Goal: Obtain resource: Download file/media

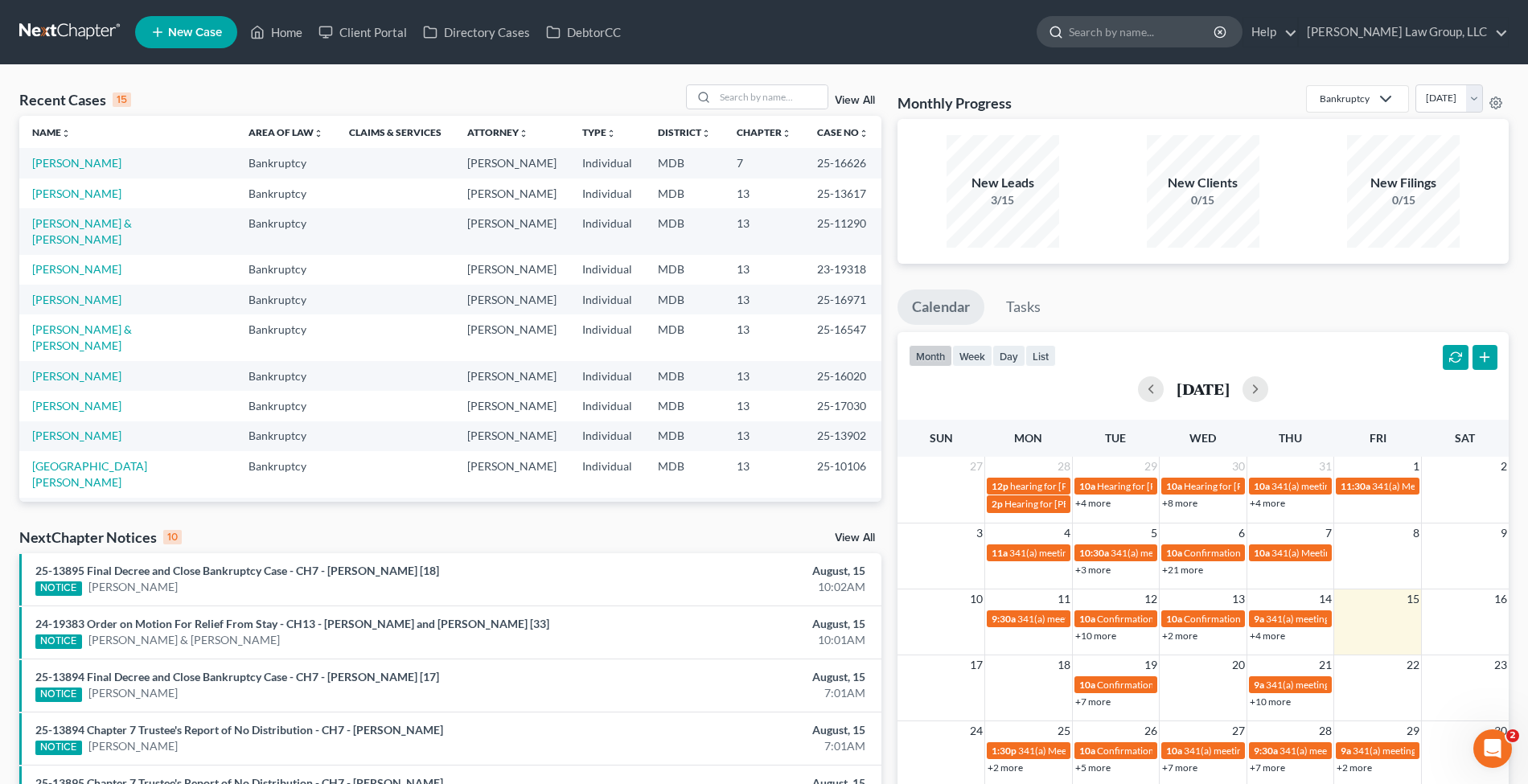
click at [1165, 22] on input "search" at bounding box center [1142, 32] width 147 height 30
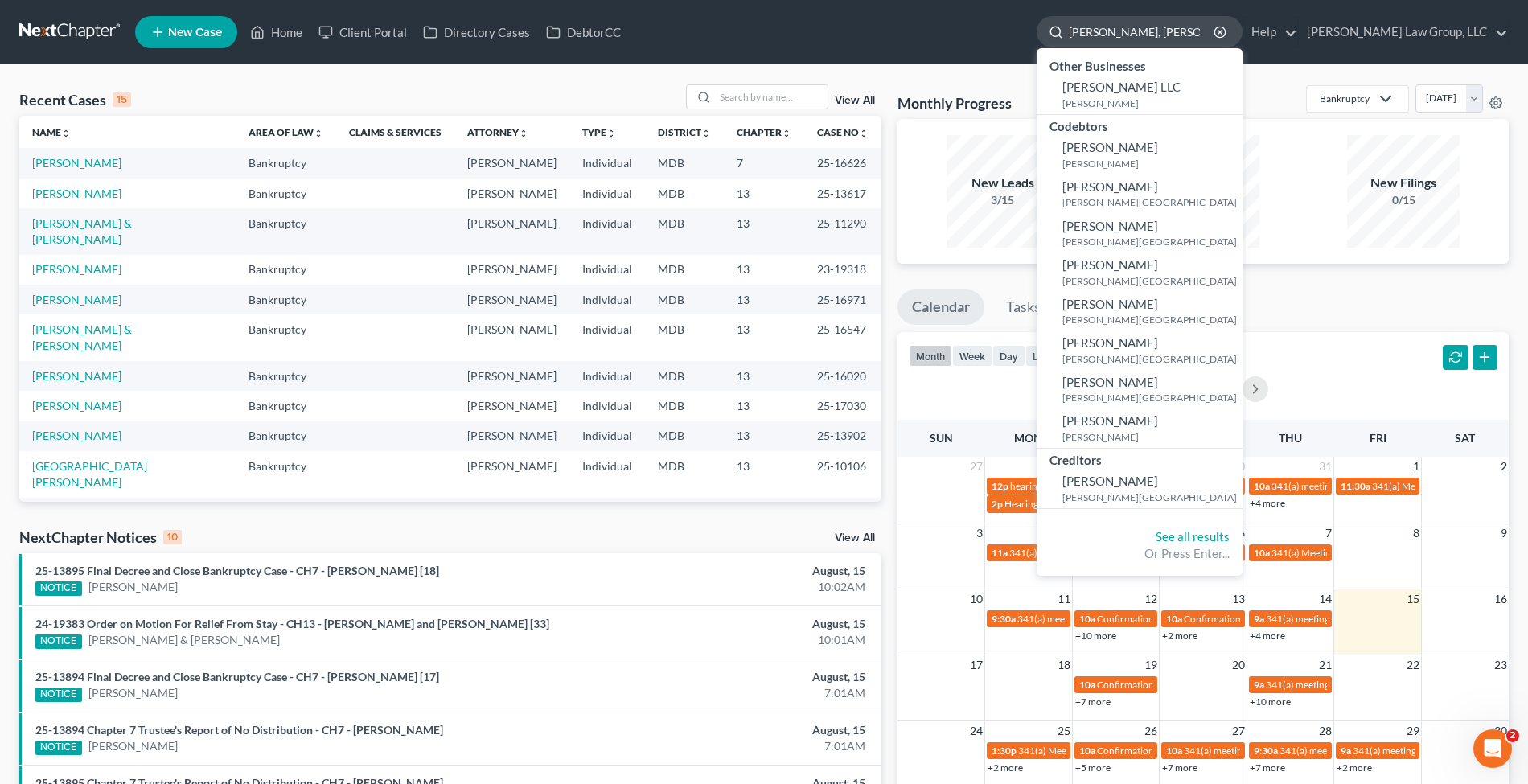
type input "[PERSON_NAME]"
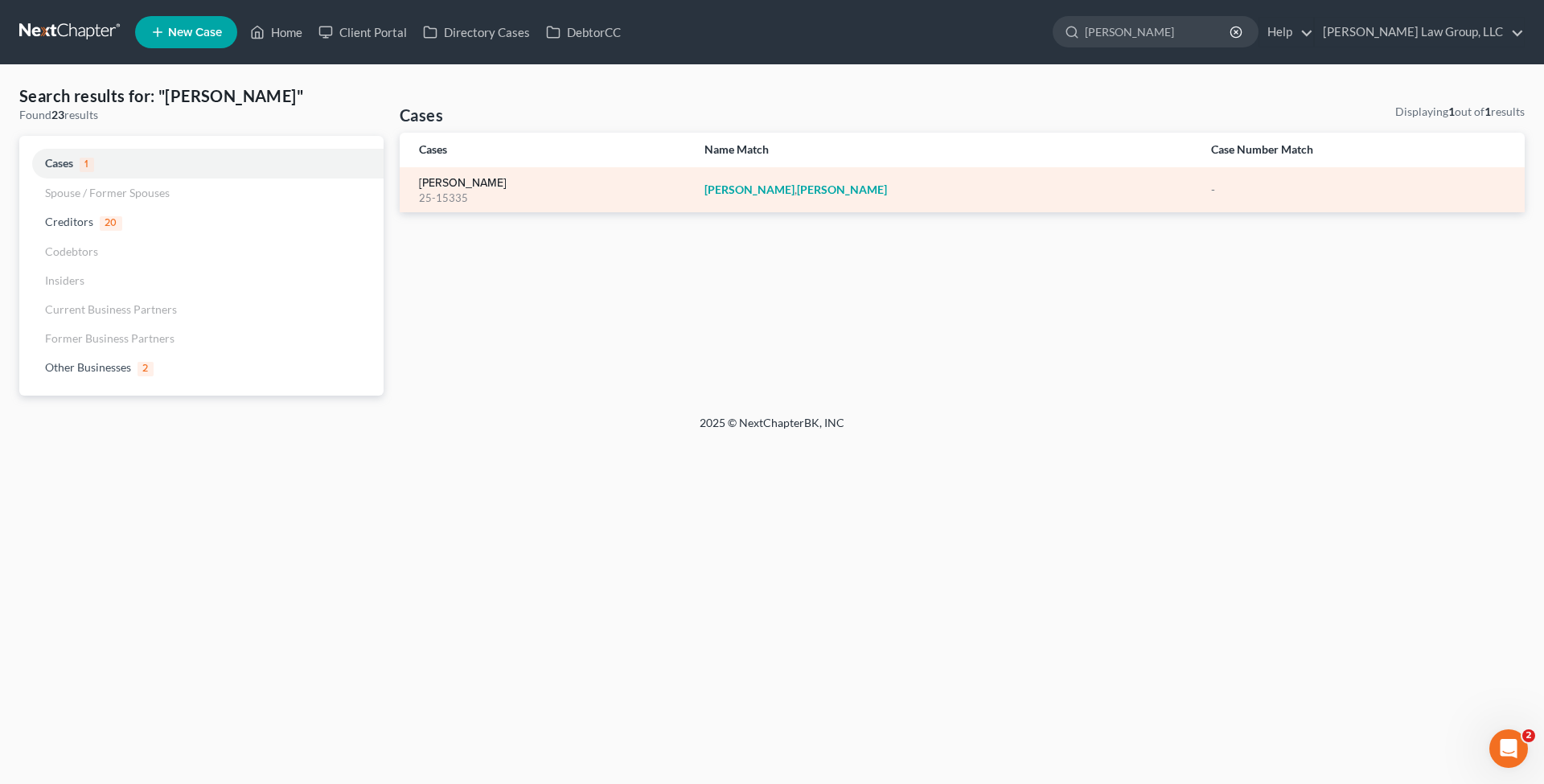
click at [452, 183] on link "[PERSON_NAME]" at bounding box center [462, 184] width 87 height 12
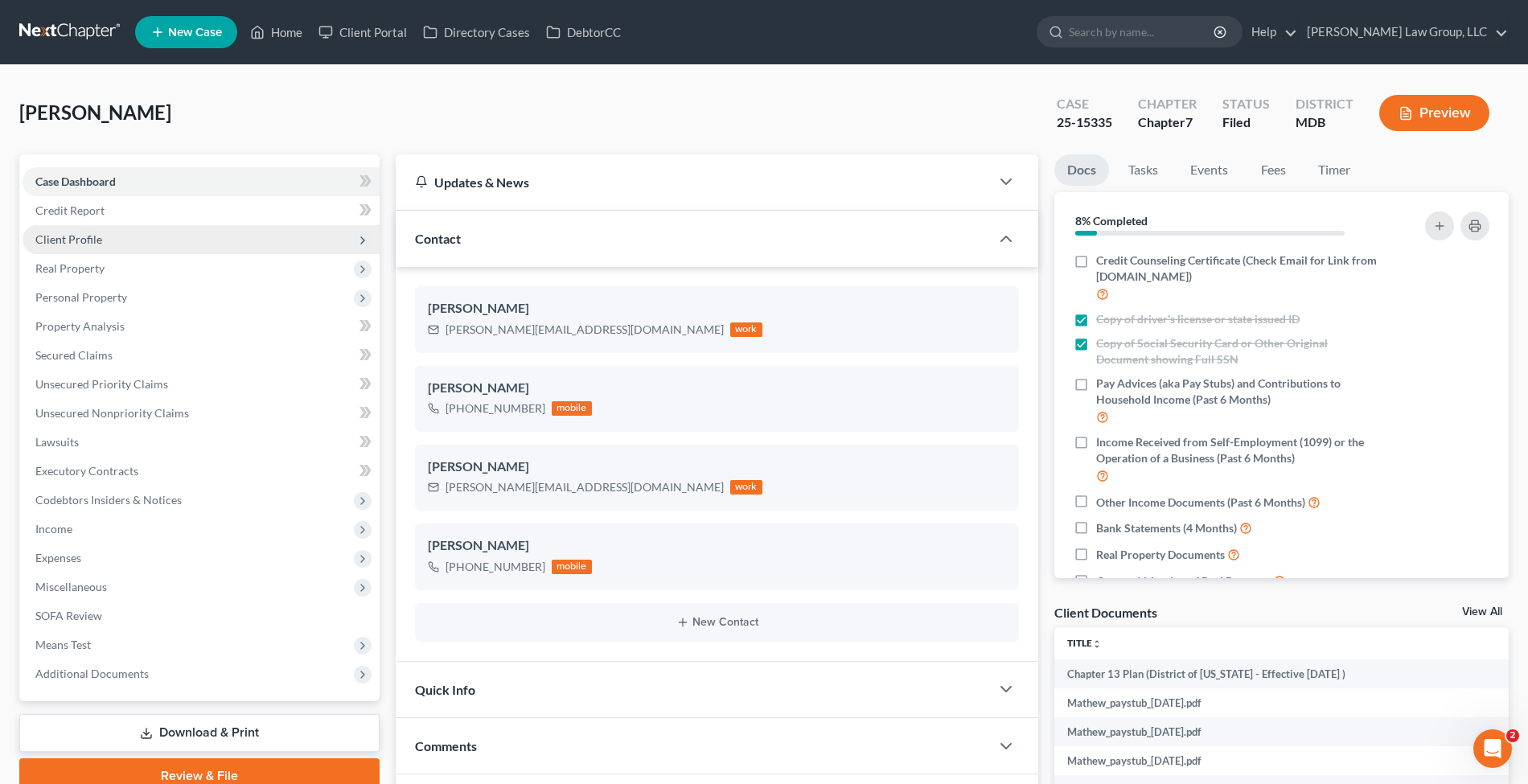
click at [138, 233] on span "Client Profile" at bounding box center [201, 239] width 357 height 29
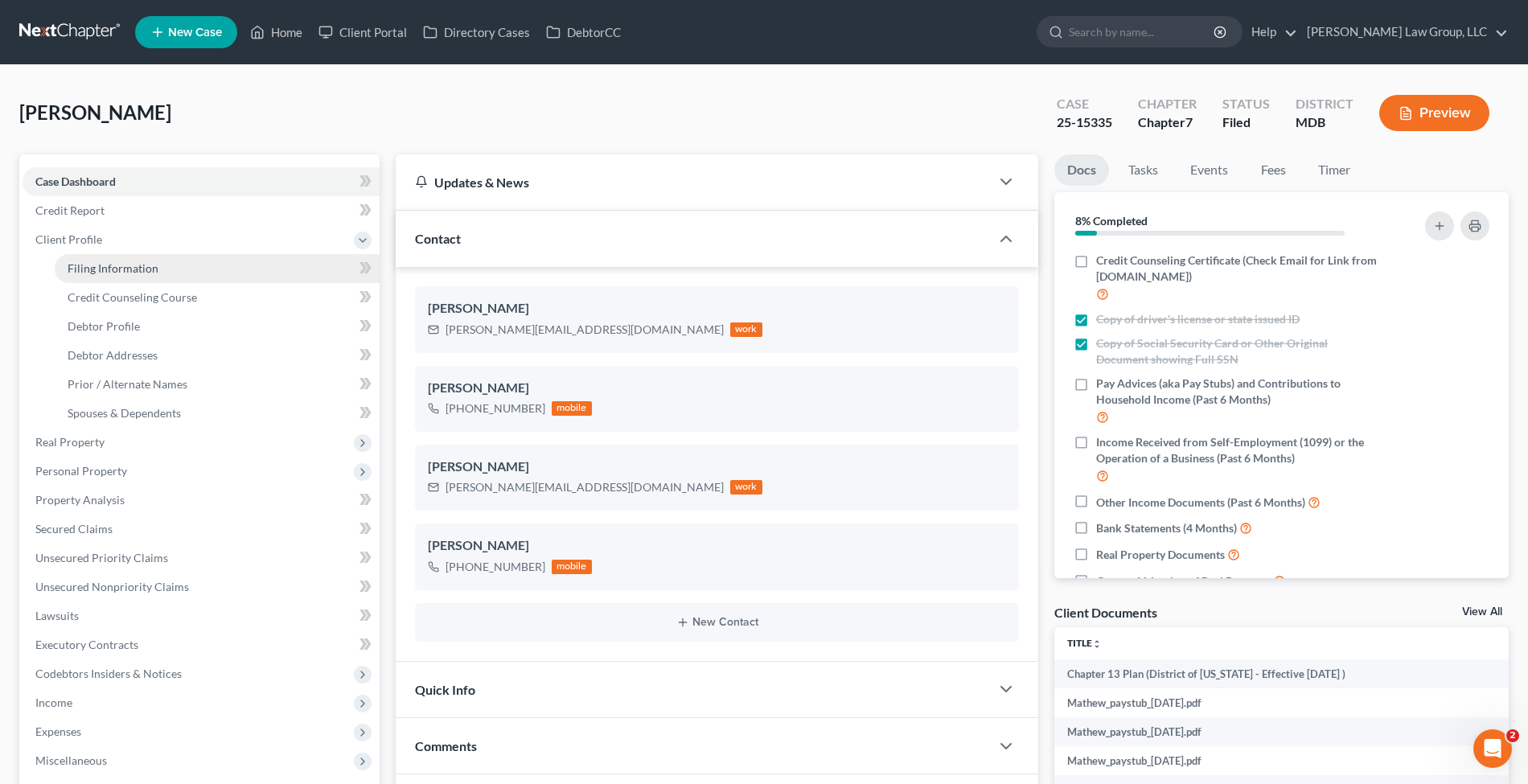
click at [81, 265] on span "Filing Information" at bounding box center [112, 268] width 91 height 13
select select "1"
select select "0"
select select "21"
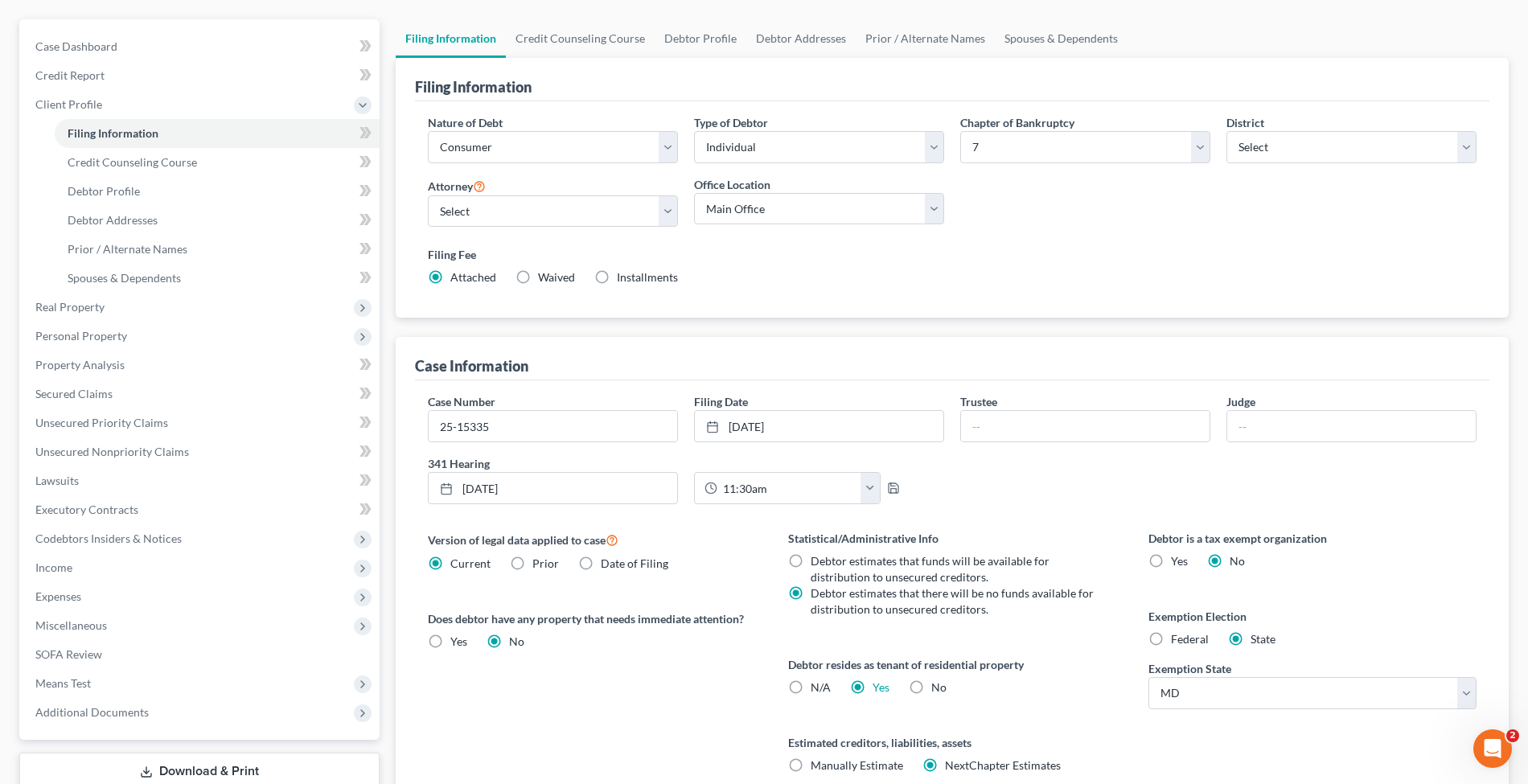
scroll to position [273, 0]
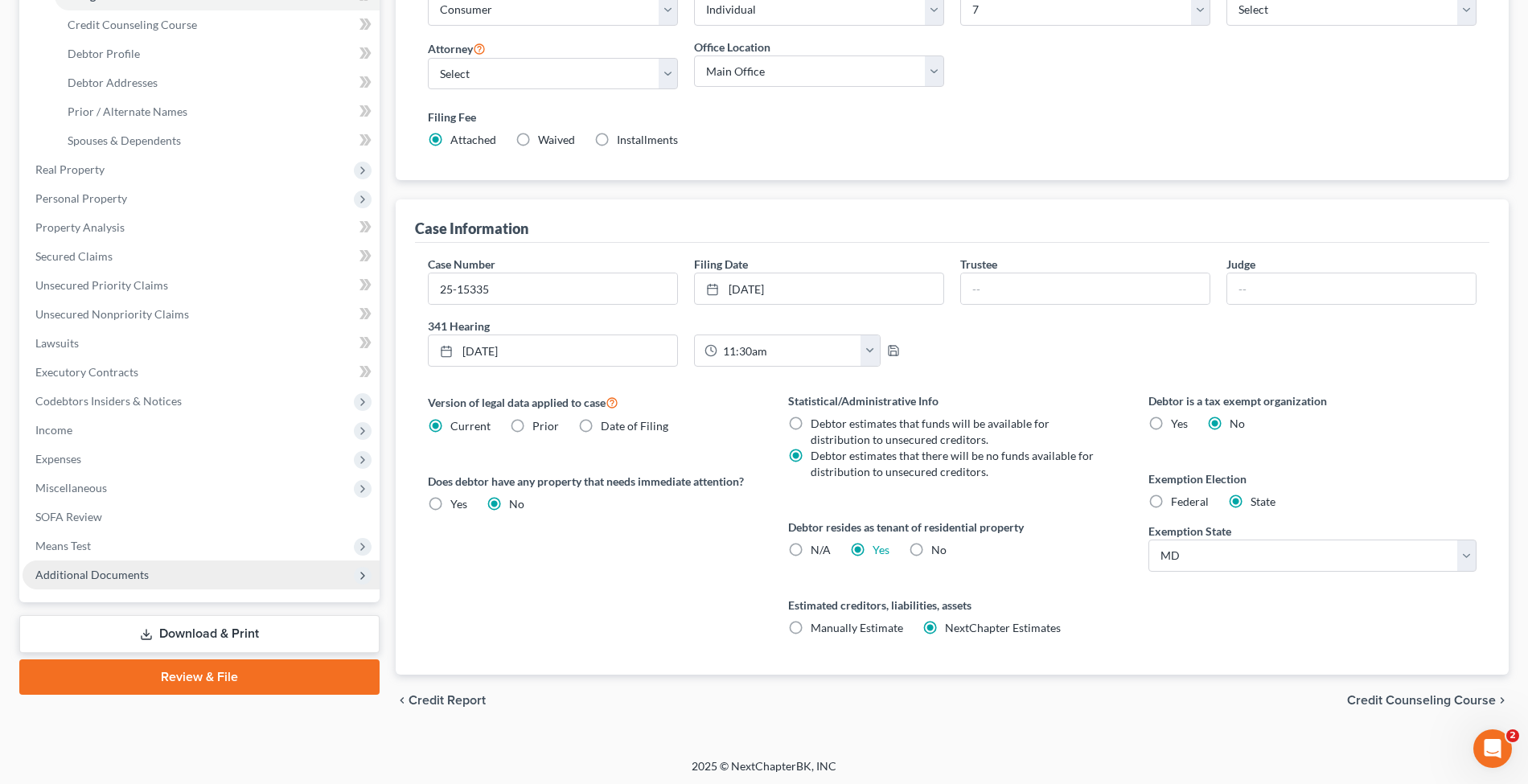
click at [126, 568] on span "Additional Documents" at bounding box center [92, 575] width 113 height 13
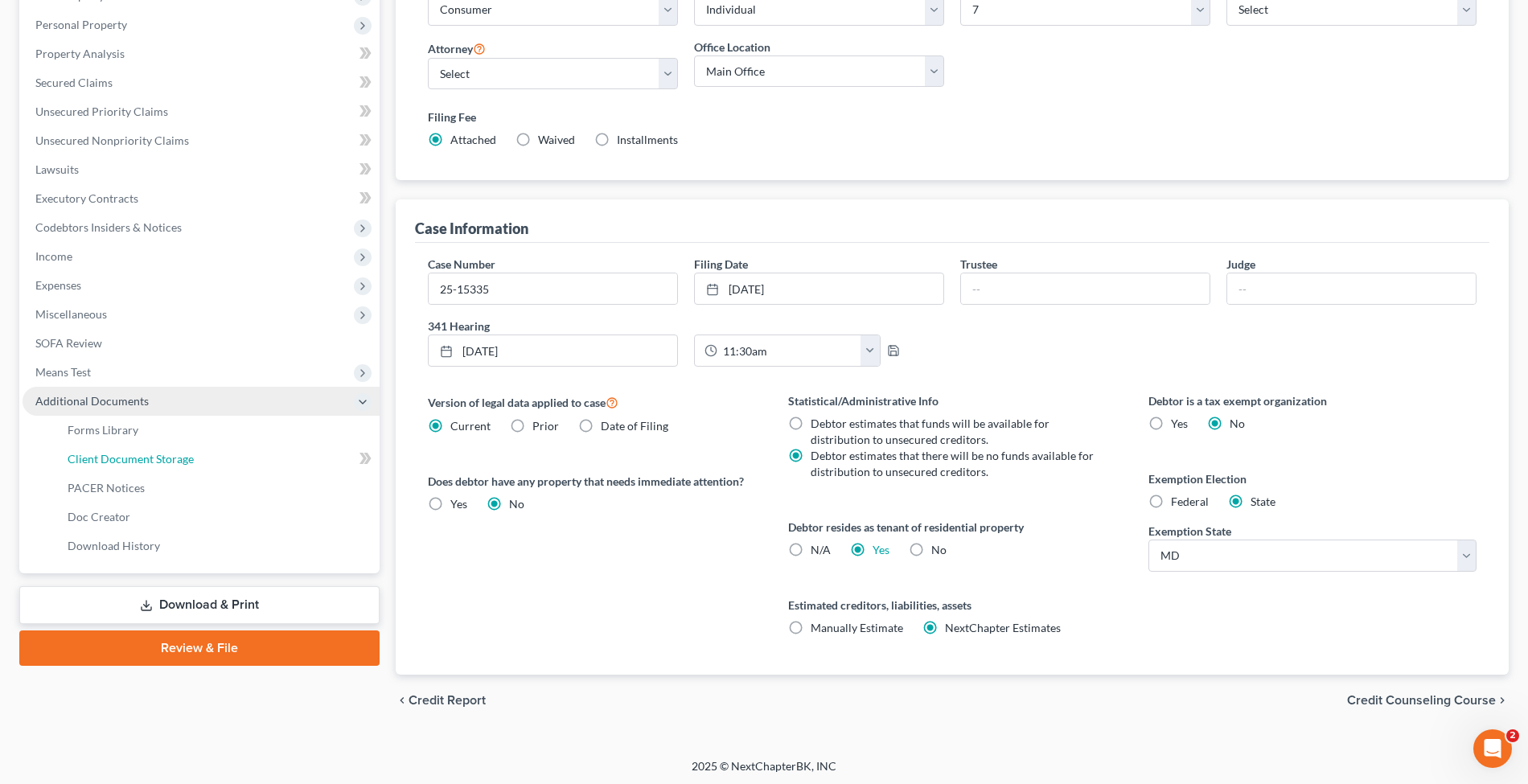
click at [167, 449] on link "Client Document Storage" at bounding box center [217, 459] width 325 height 29
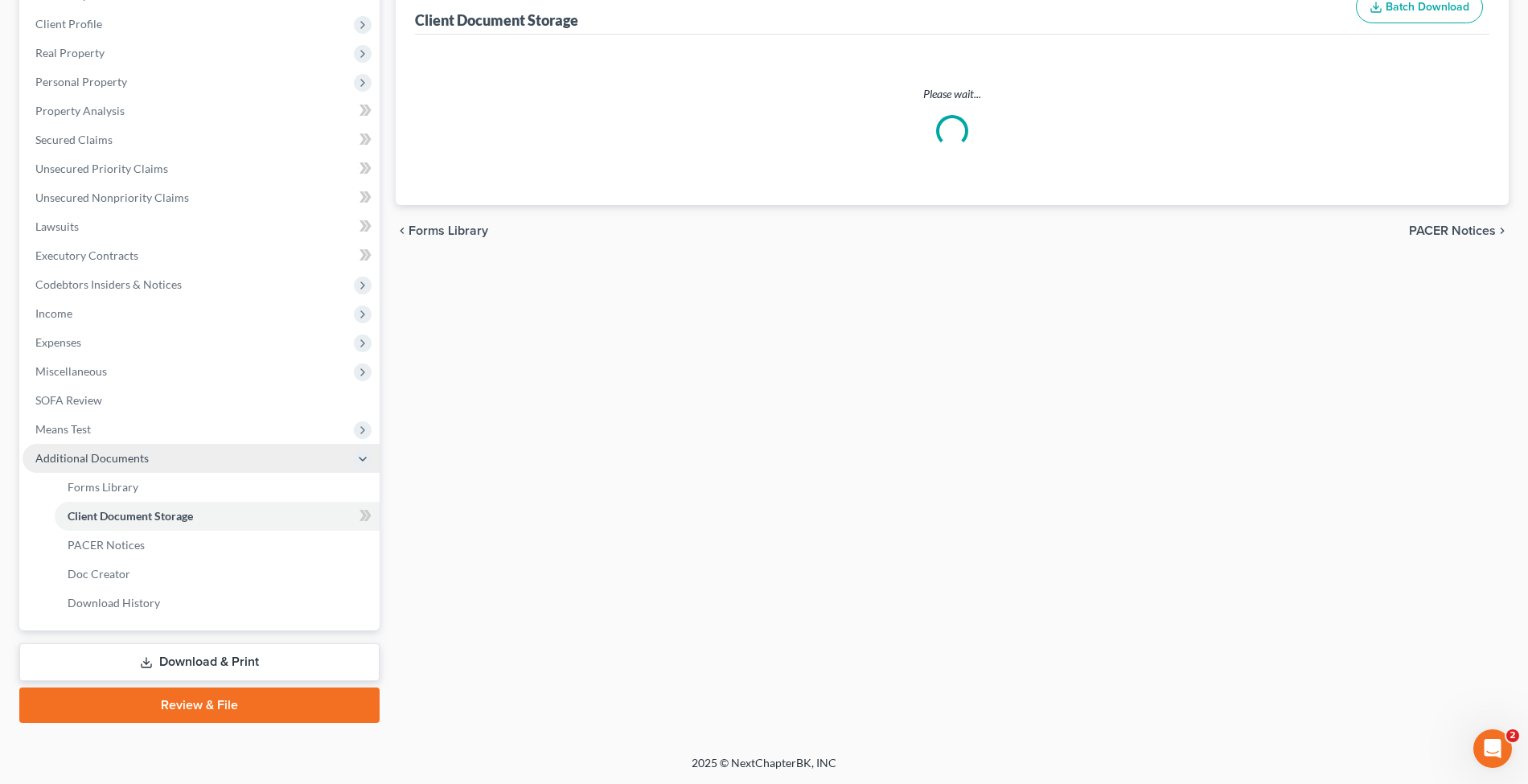
scroll to position [174, 0]
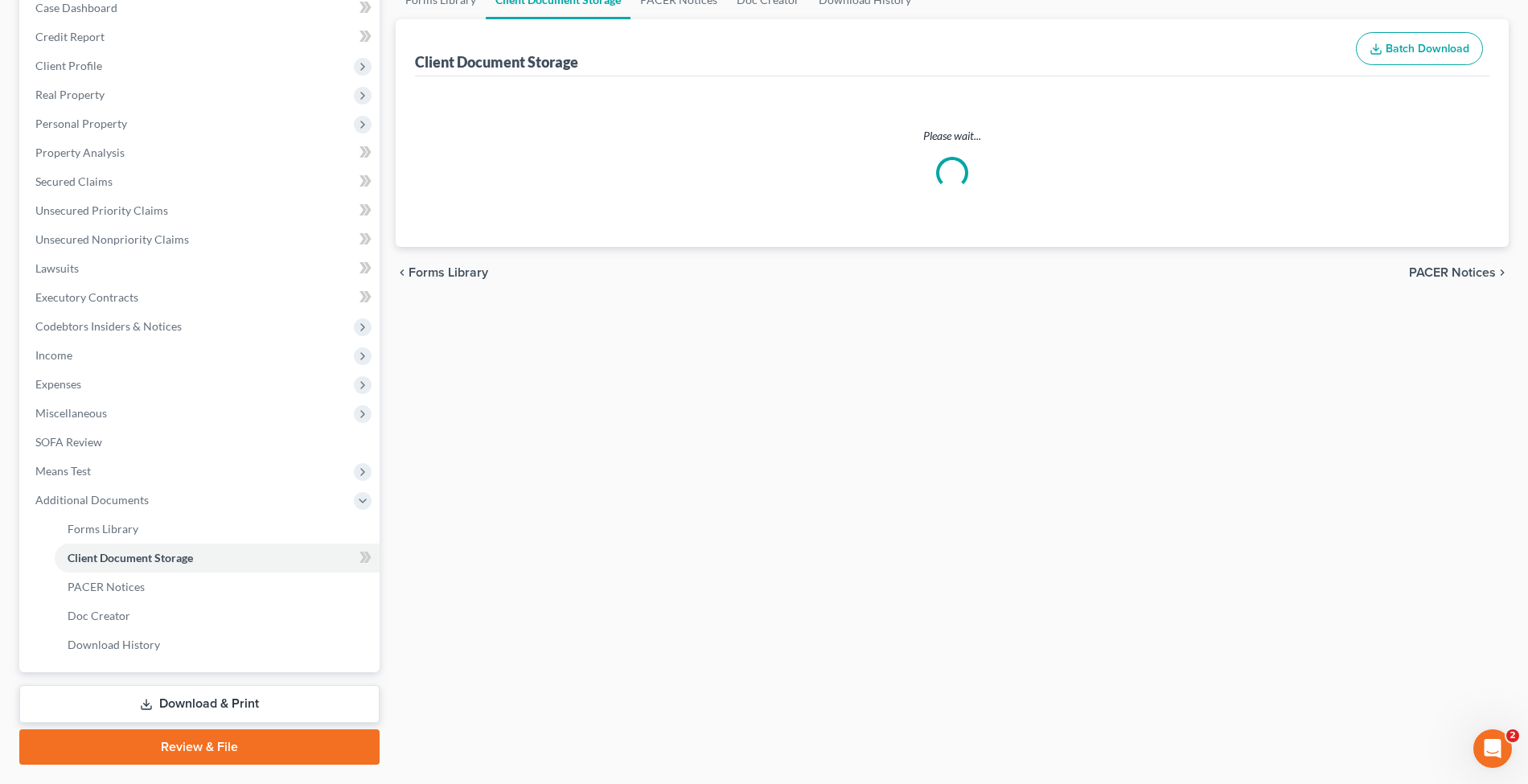
select select "14"
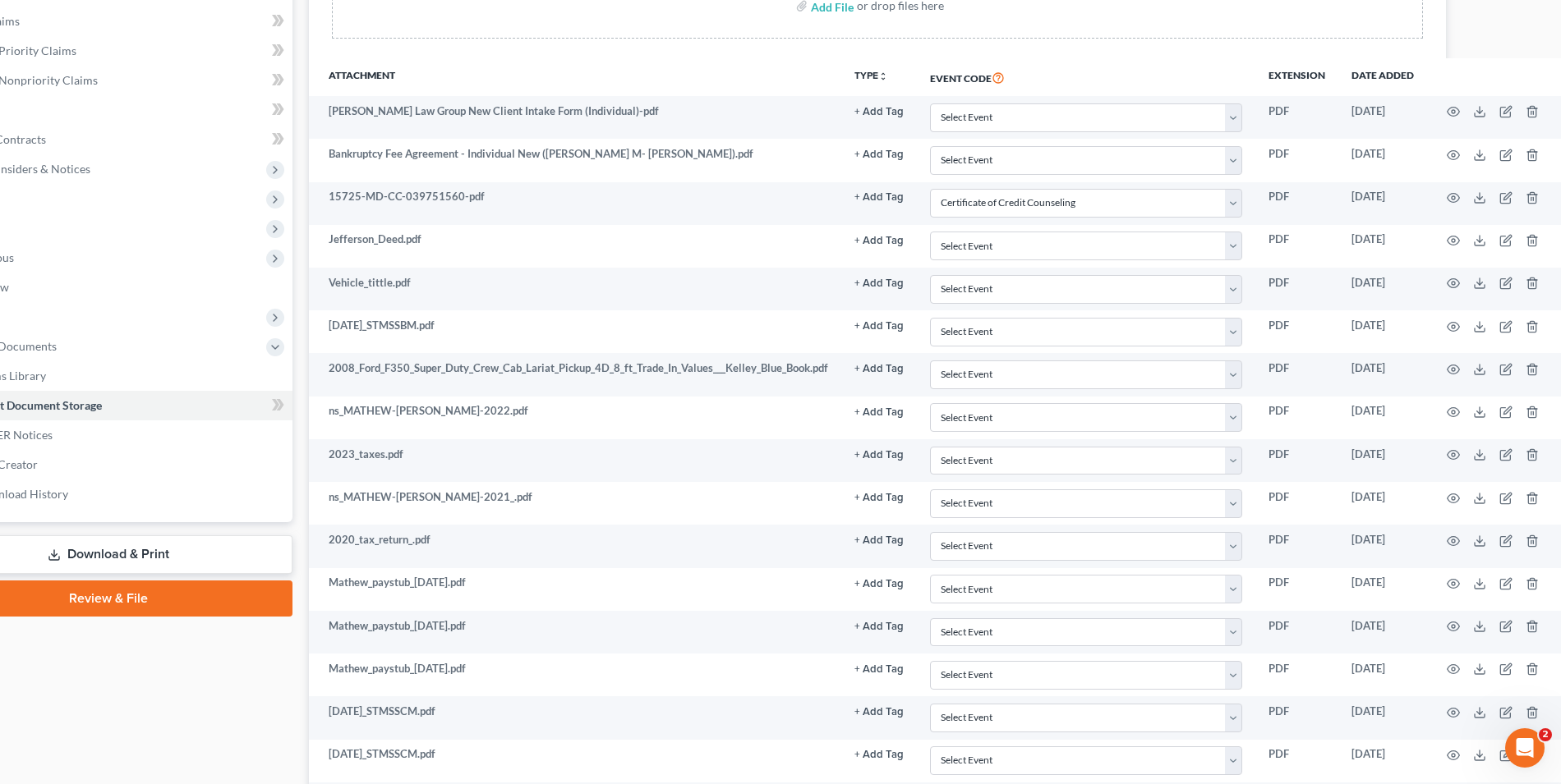
scroll to position [341, 99]
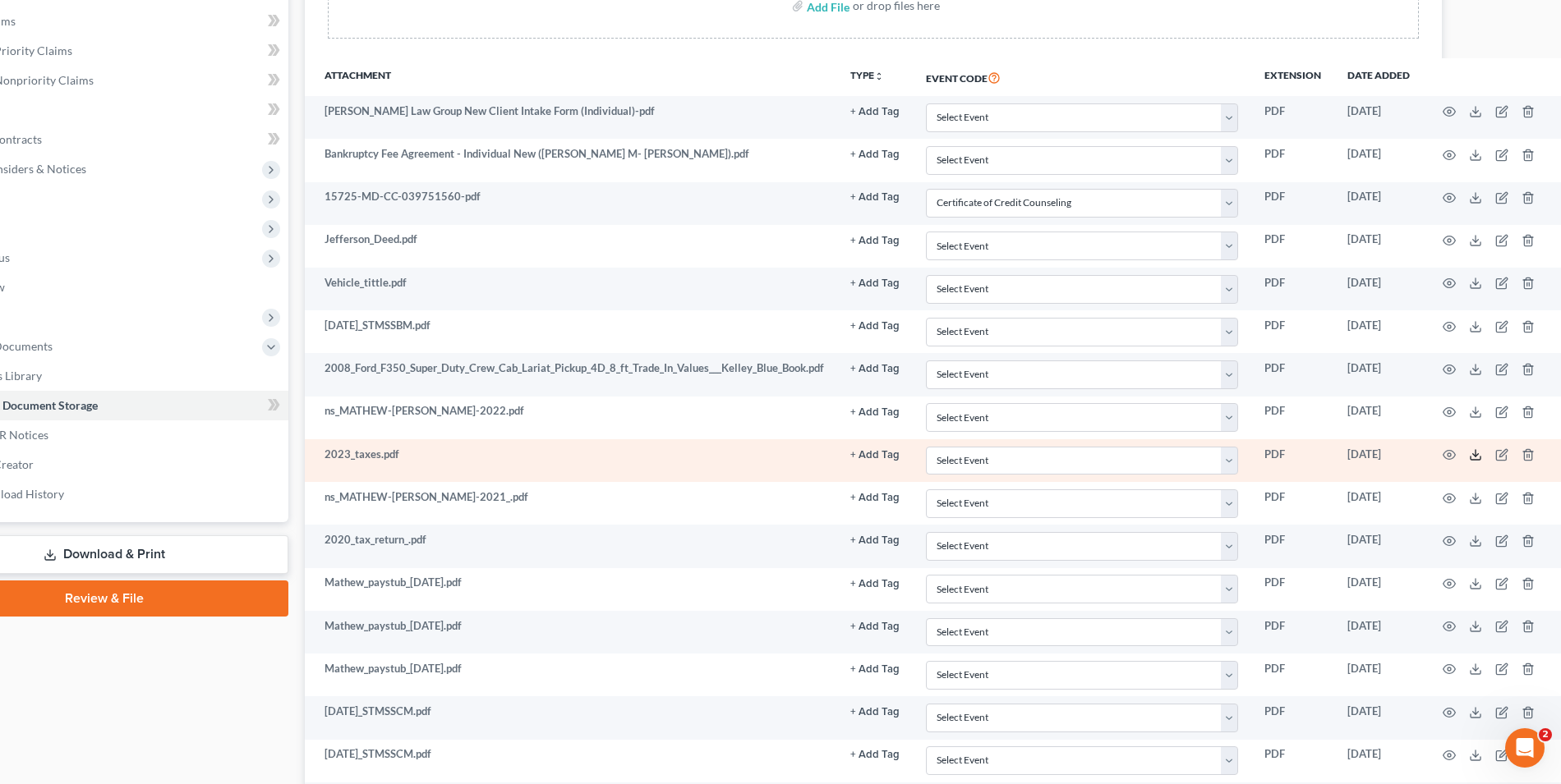
click at [1480, 448] on icon at bounding box center [1475, 454] width 13 height 13
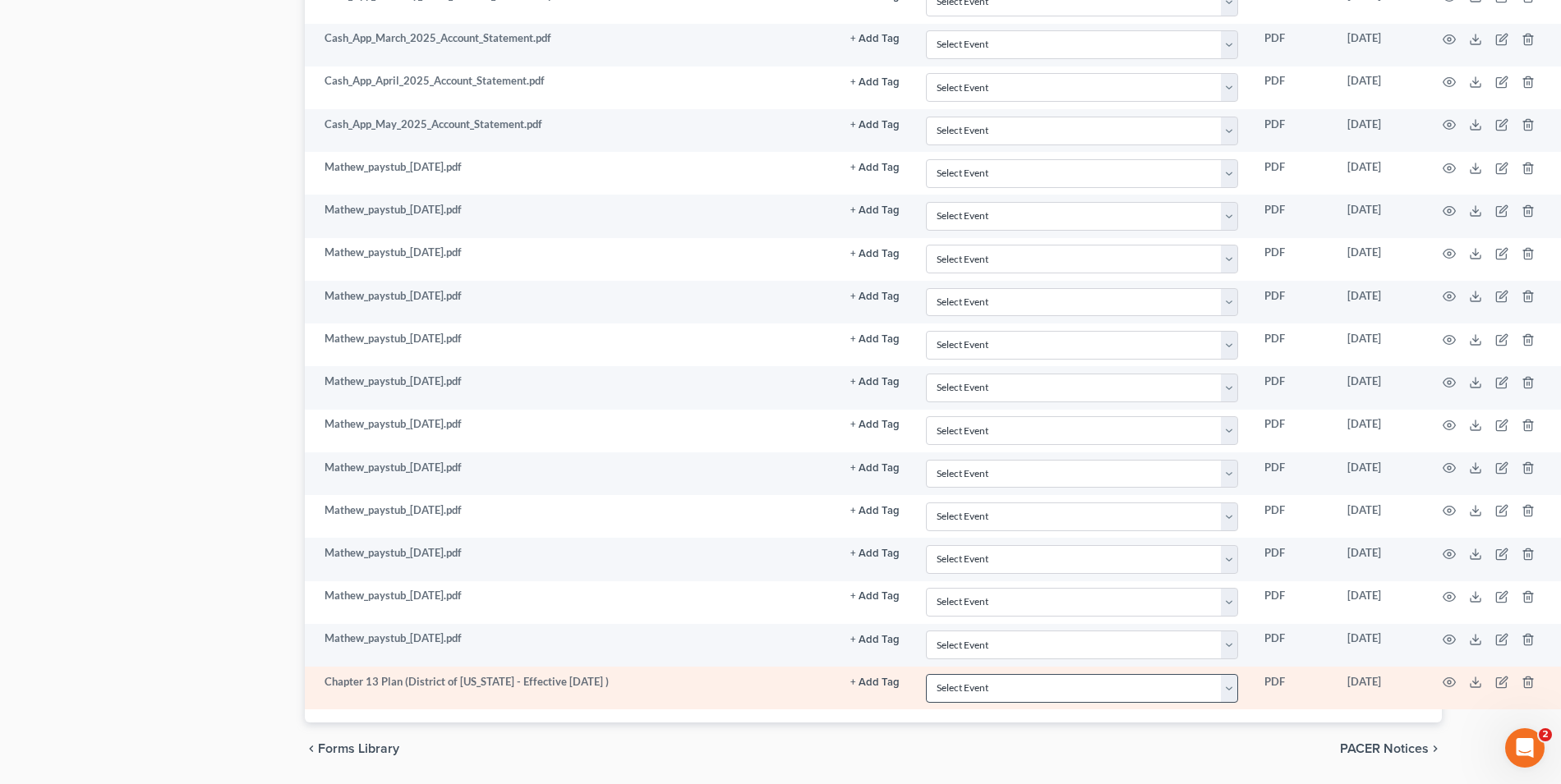
scroll to position [1984, 99]
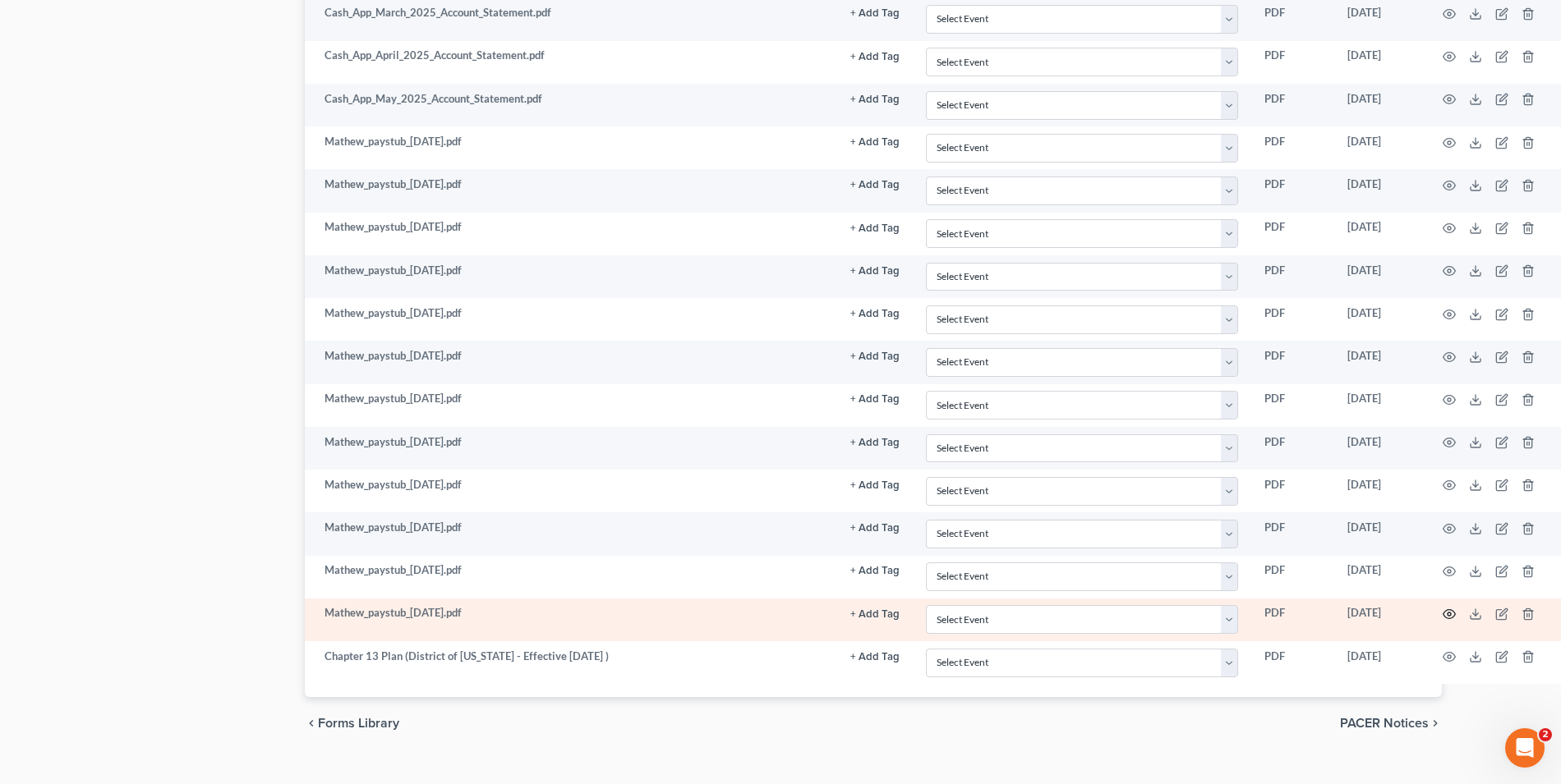
click at [1454, 607] on icon "button" at bounding box center [1449, 613] width 13 height 13
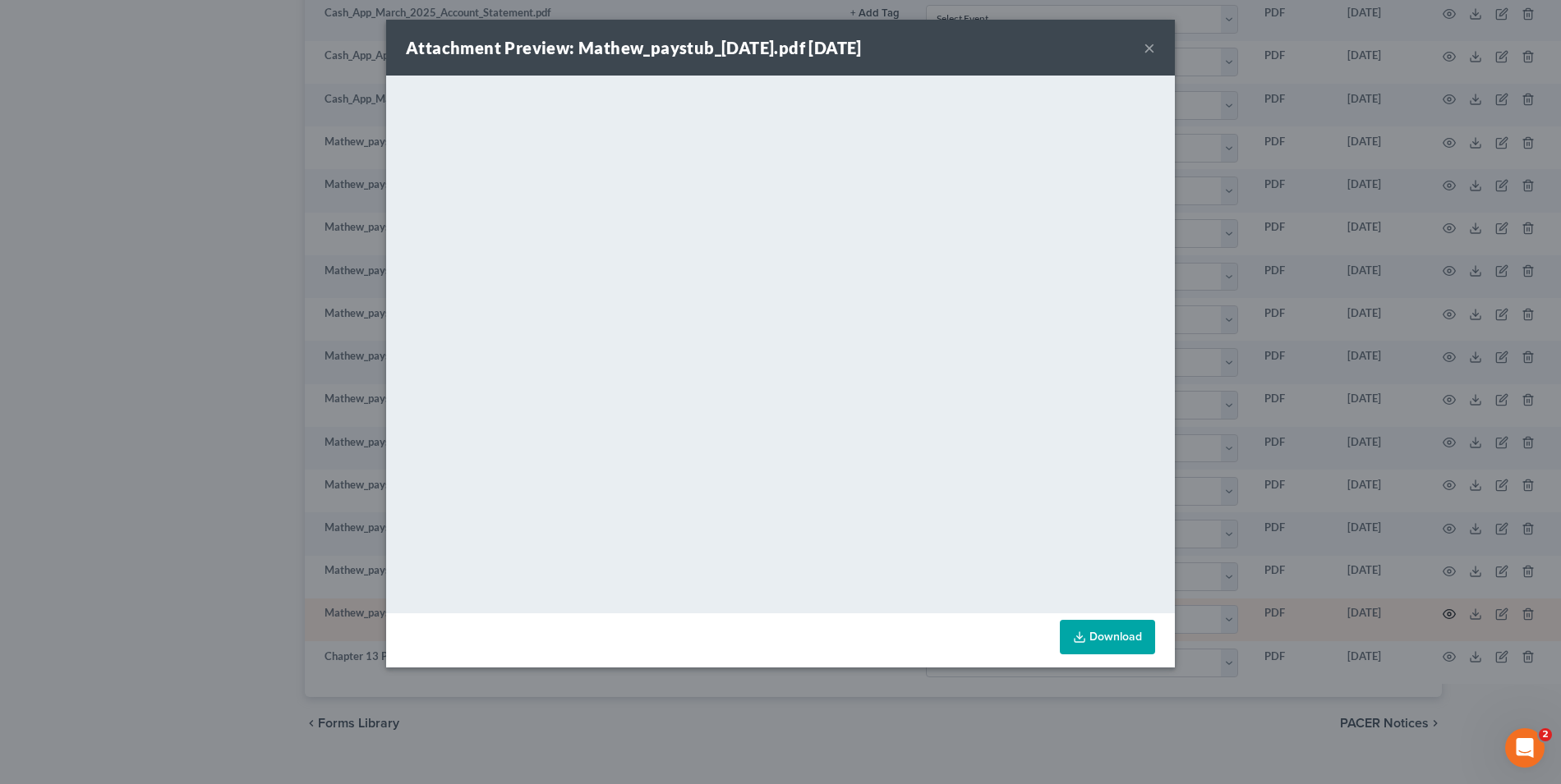
scroll to position [1967, 87]
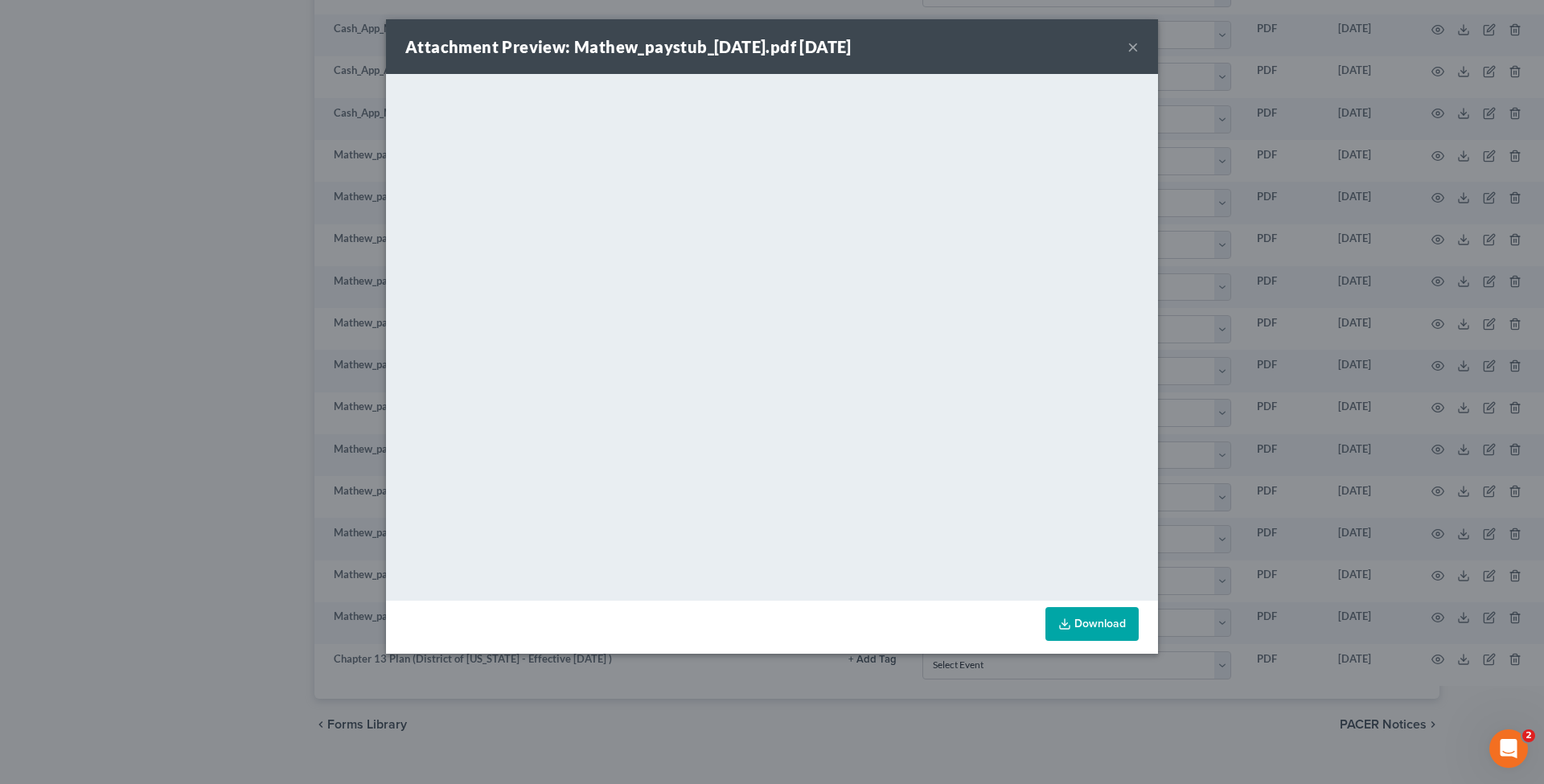
click at [1072, 632] on link "Download" at bounding box center [1091, 624] width 93 height 34
click at [1238, 475] on div "Attachment Preview: Mathew_paystub_[DATE].pdf [DATE] × <object ng-attr-data='[U…" at bounding box center [772, 392] width 1544 height 784
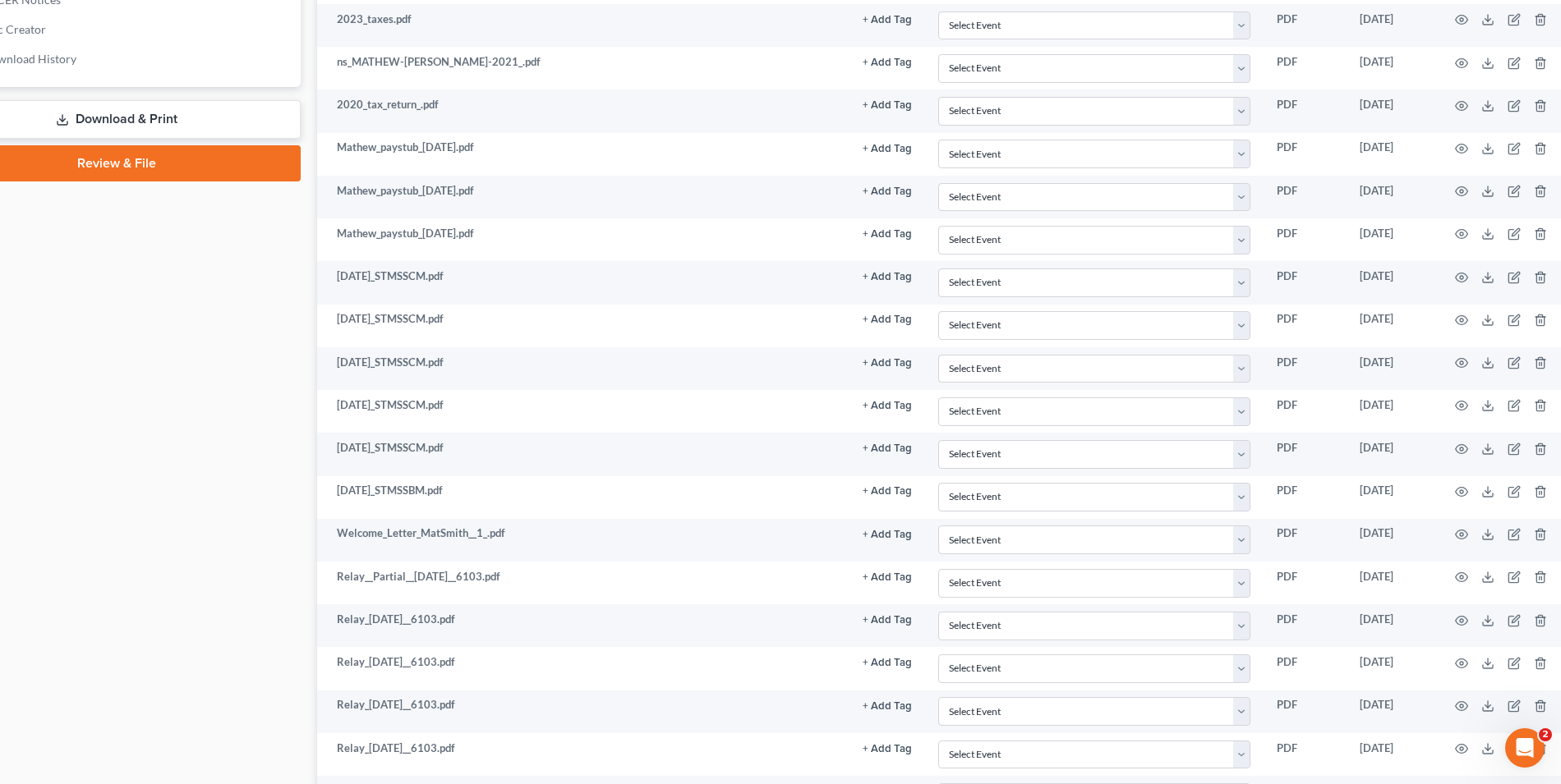
scroll to position [763, 87]
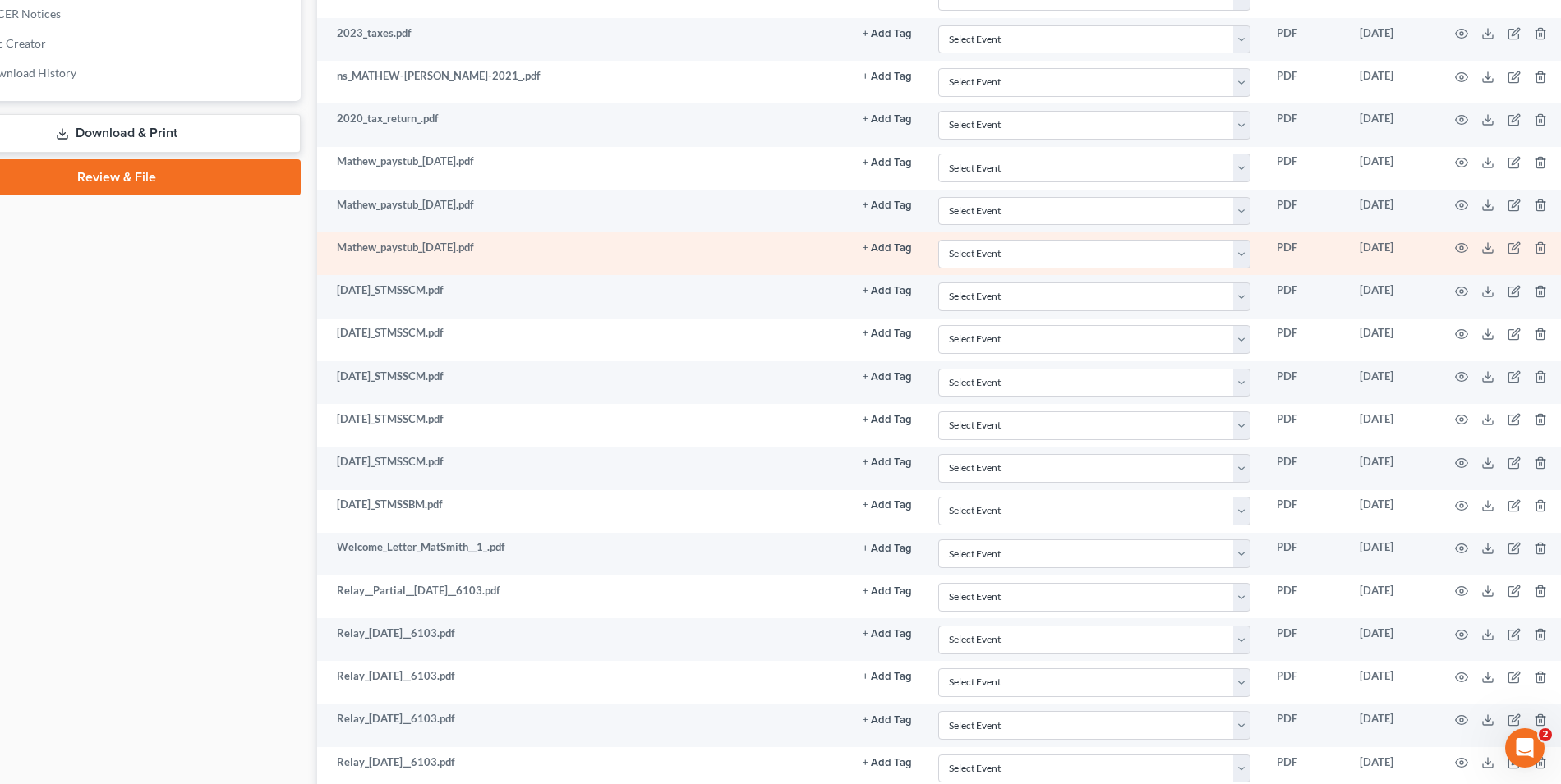
click at [1454, 239] on td at bounding box center [1504, 254] width 138 height 43
click at [1456, 244] on icon "button" at bounding box center [1462, 248] width 13 height 9
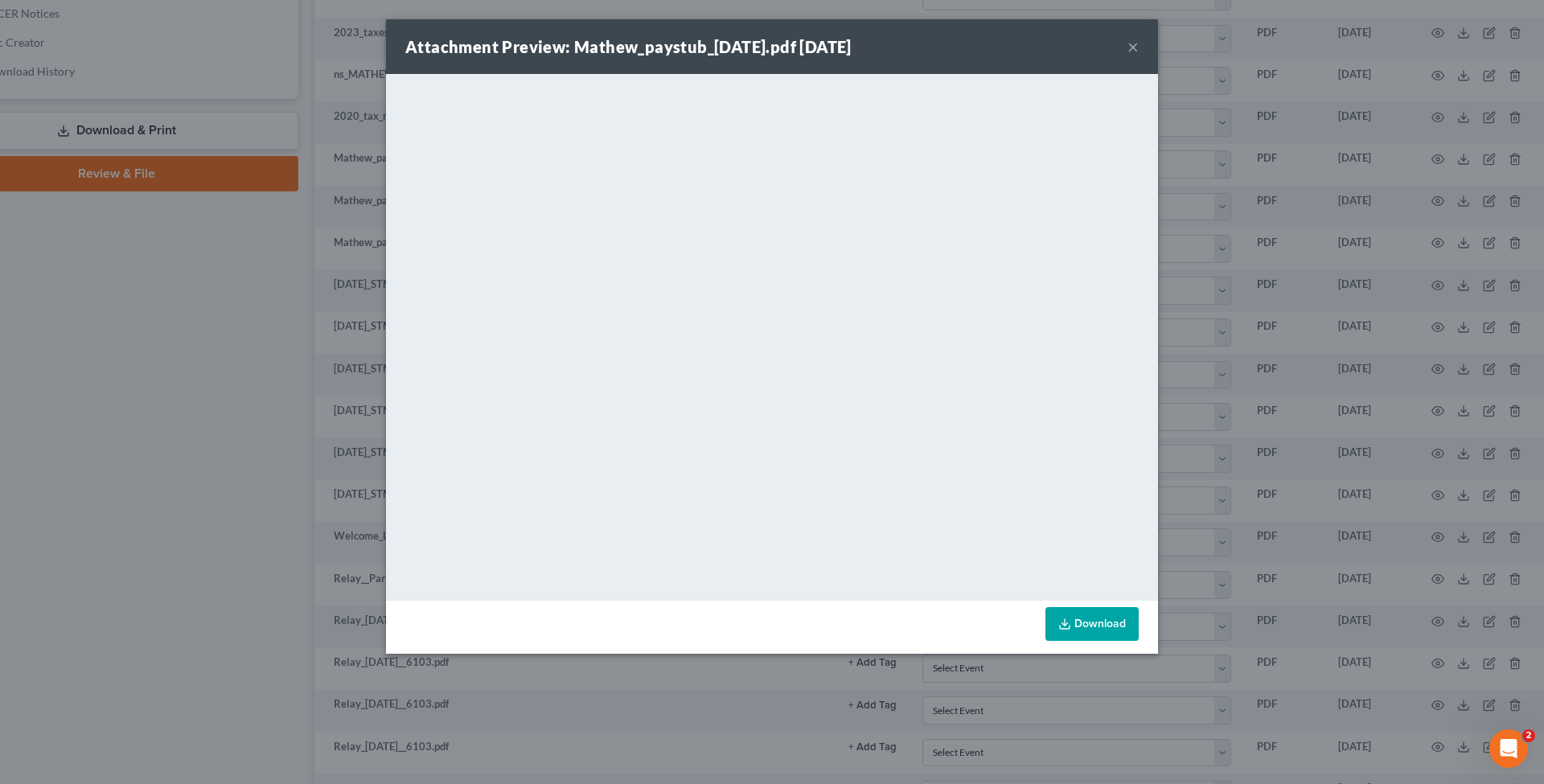
click at [1261, 352] on div "Attachment Preview: Mathew_paystub_[DATE].pdf [DATE] × <object ng-attr-data='[U…" at bounding box center [772, 392] width 1544 height 784
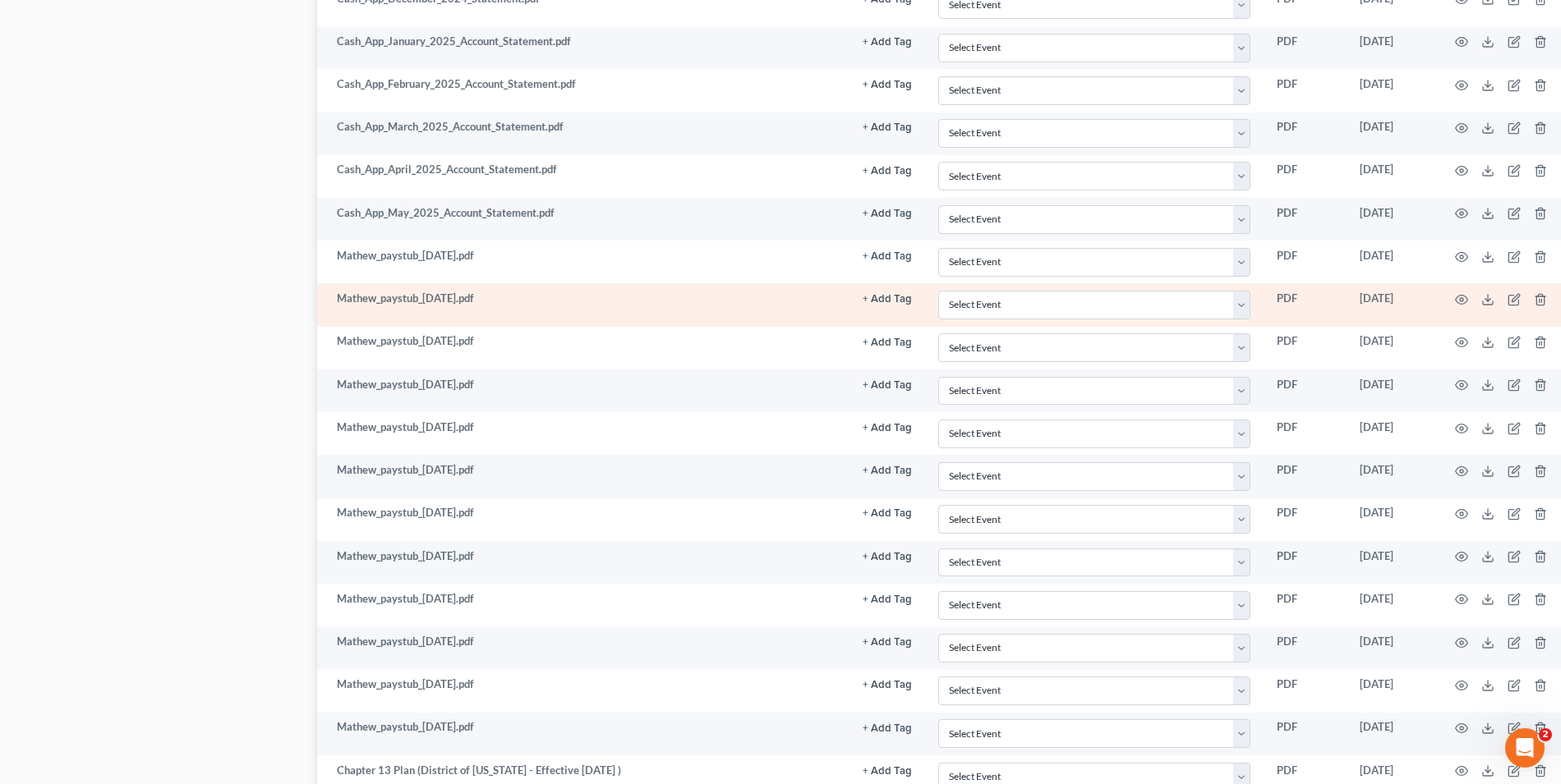
scroll to position [1984, 87]
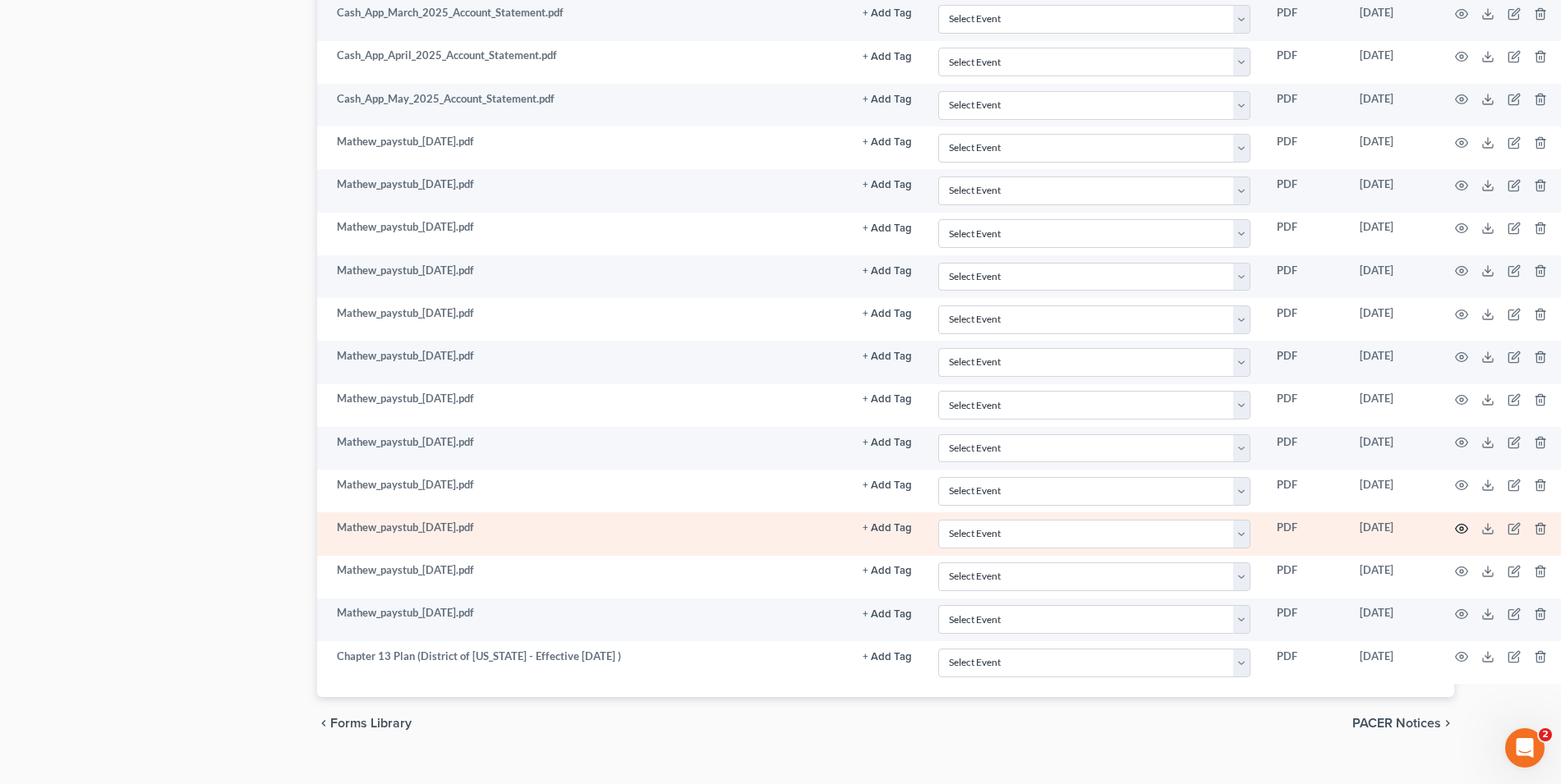
click at [1464, 522] on icon "button" at bounding box center [1461, 528] width 13 height 13
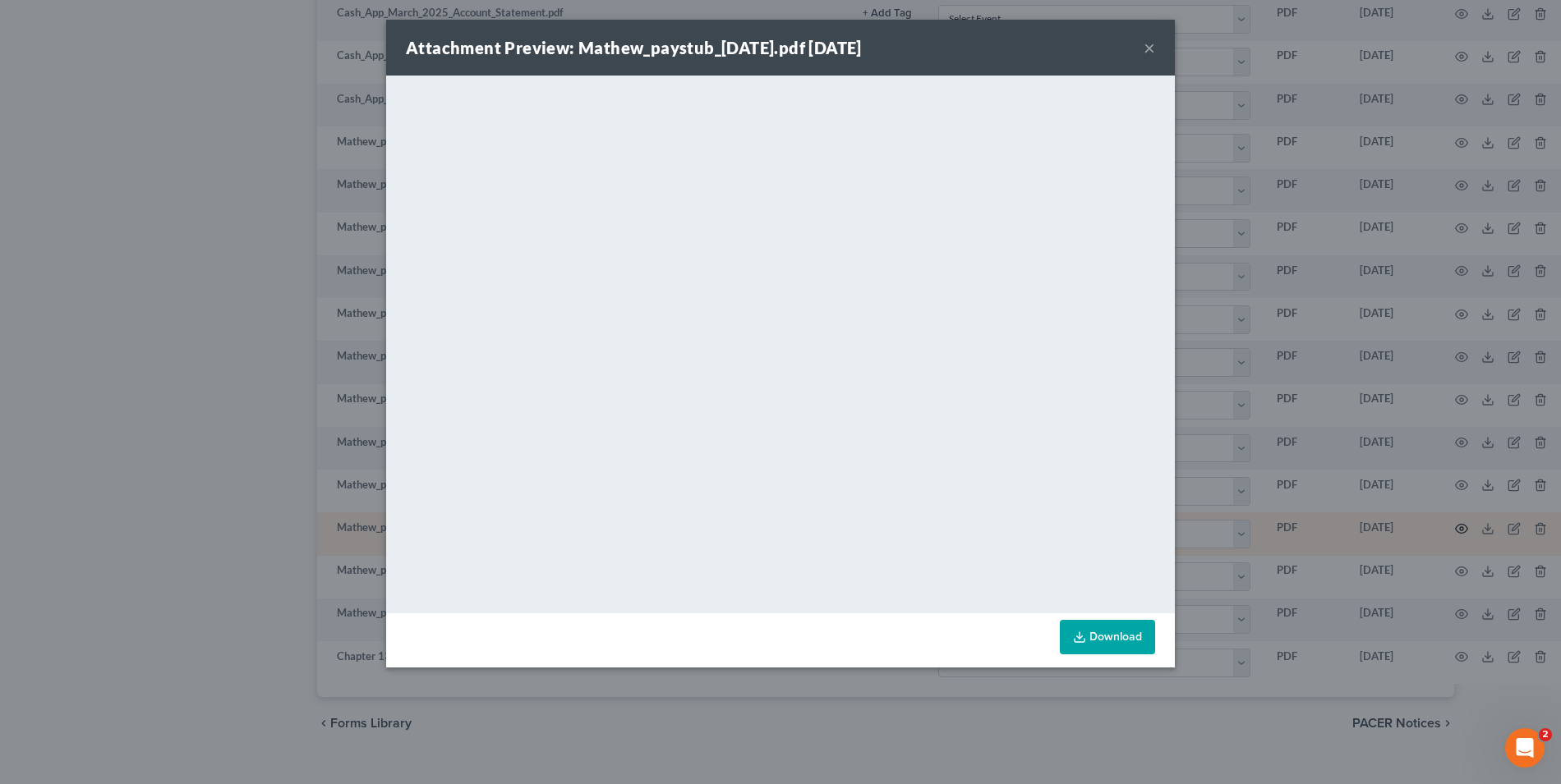
scroll to position [1967, 87]
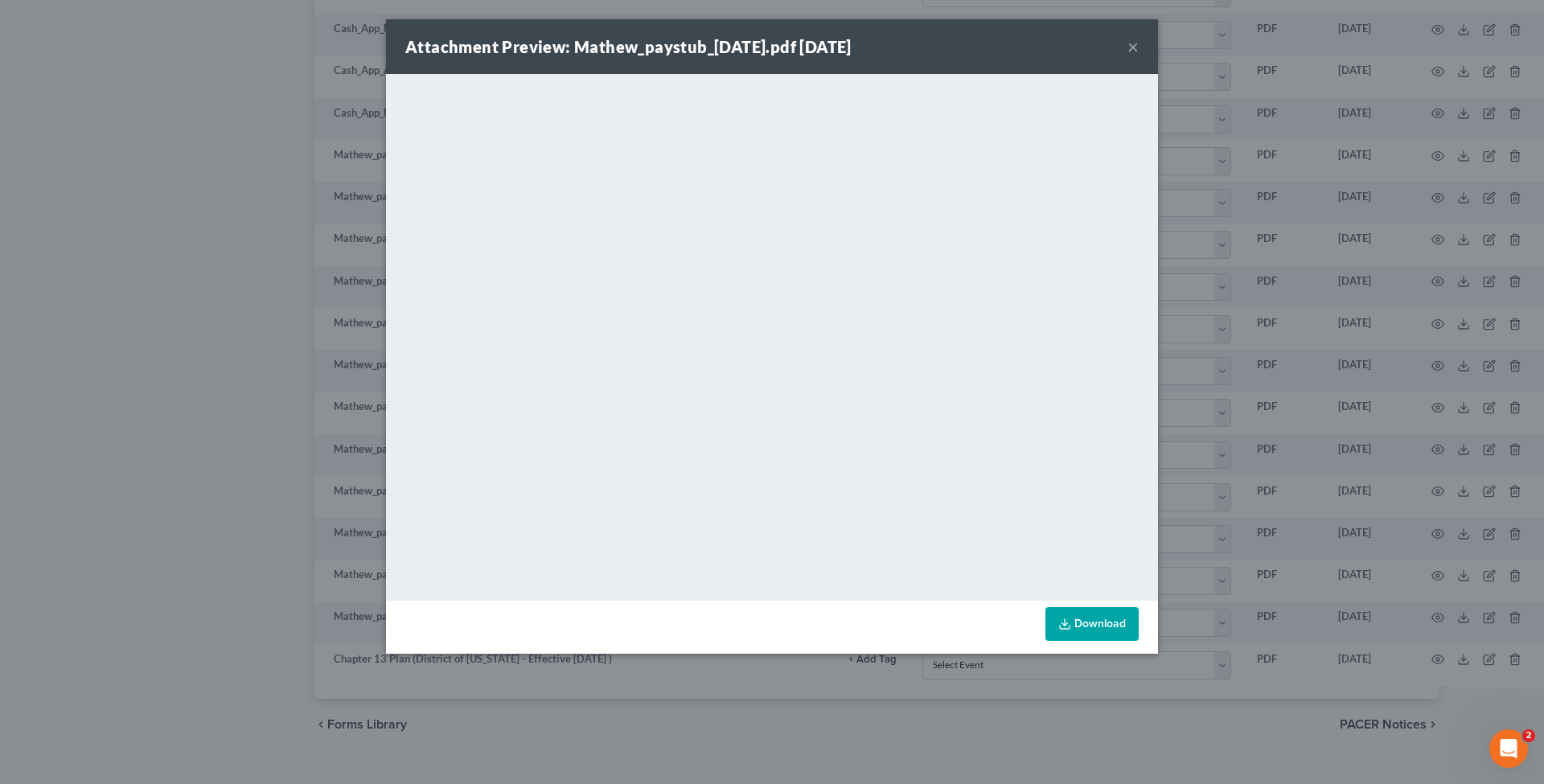
click at [1097, 619] on link "Download" at bounding box center [1091, 624] width 93 height 34
click at [1250, 267] on div "Attachment Preview: Mathew_paystub_[DATE].pdf [DATE] × <object ng-attr-data='[U…" at bounding box center [772, 392] width 1544 height 784
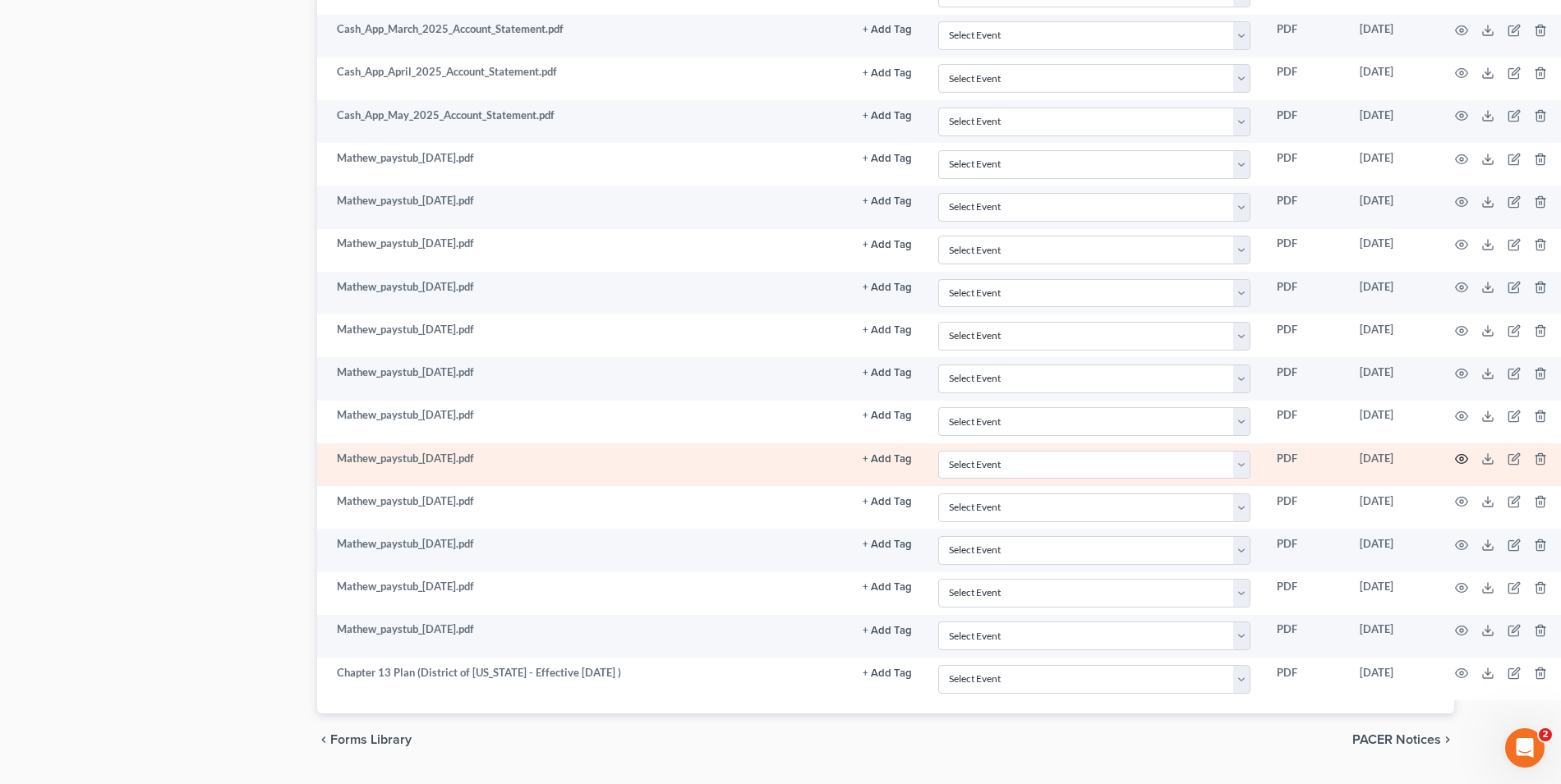
click at [1463, 457] on circle "button" at bounding box center [1461, 458] width 3 height 3
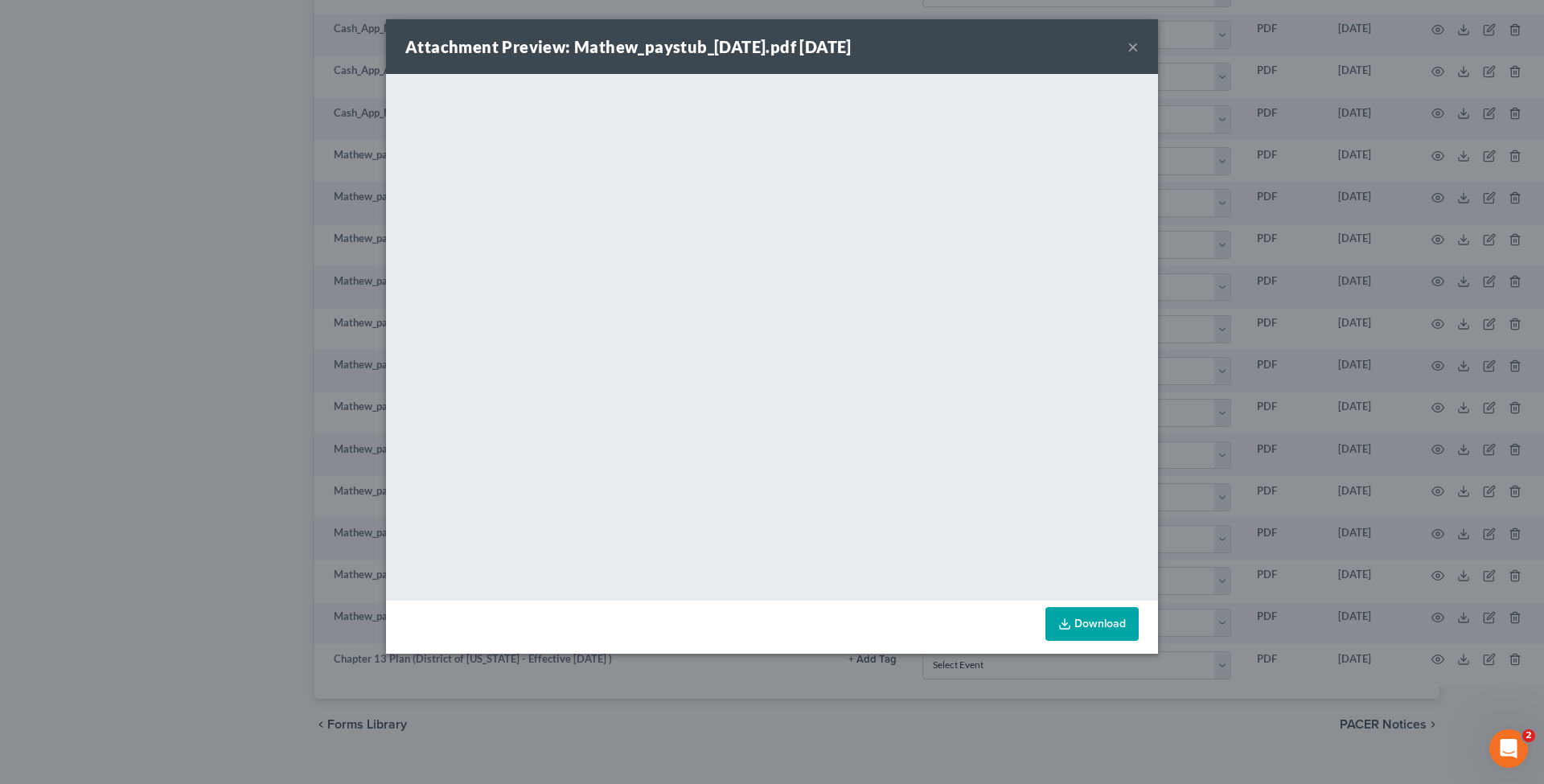
click at [1097, 614] on link "Download" at bounding box center [1091, 624] width 93 height 34
click at [1312, 336] on div "Attachment Preview: Mathew_paystub_[DATE].pdf [DATE] × <object ng-attr-data='[U…" at bounding box center [772, 392] width 1544 height 784
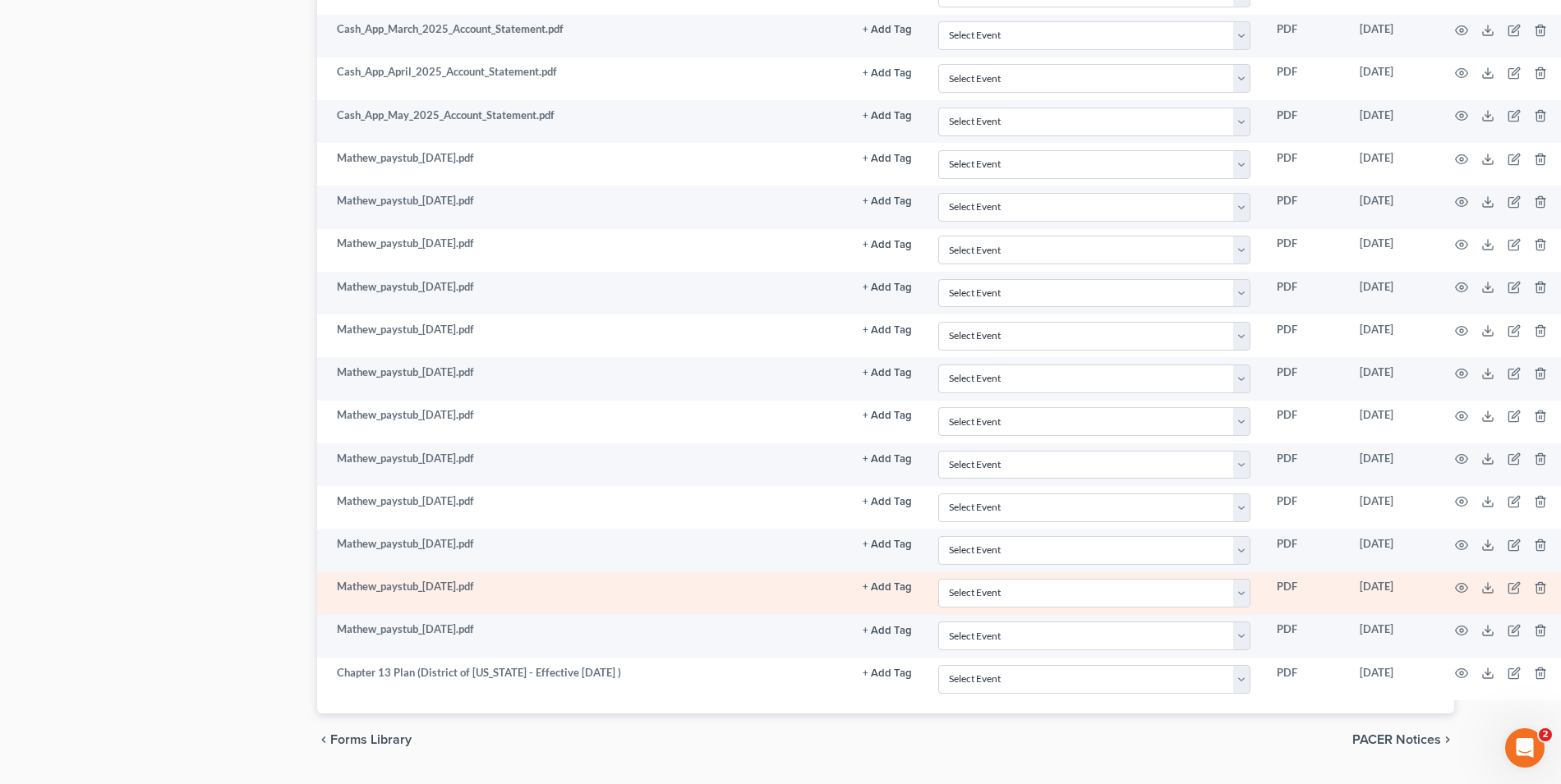
click at [1452, 572] on td at bounding box center [1504, 594] width 138 height 43
click at [1461, 582] on icon "button" at bounding box center [1461, 588] width 13 height 13
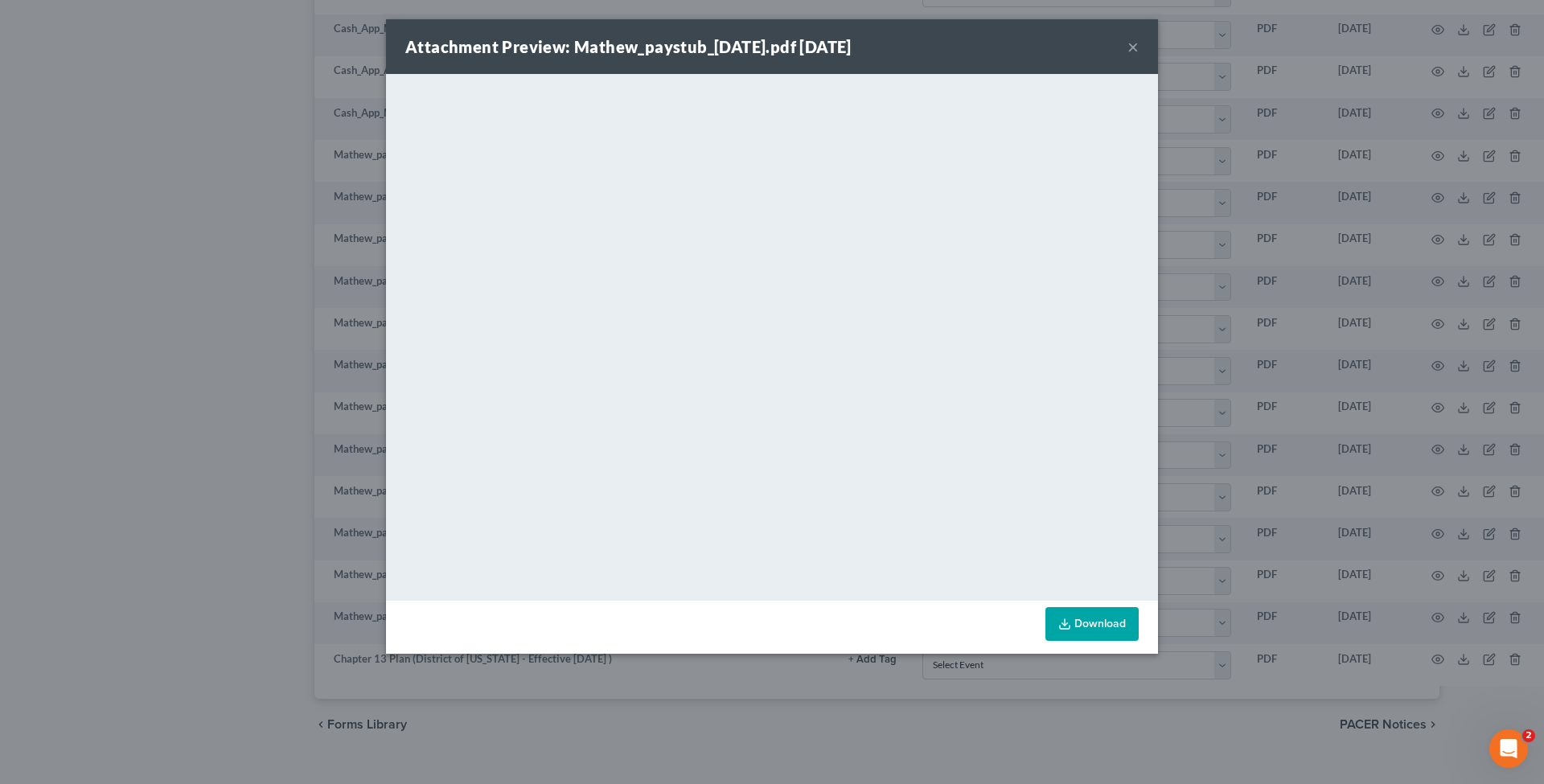
click at [1115, 621] on link "Download" at bounding box center [1091, 624] width 93 height 34
click at [1246, 225] on div "Attachment Preview: Mathew_paystub_[DATE].pdf [DATE] × <object ng-attr-data='[U…" at bounding box center [772, 392] width 1544 height 784
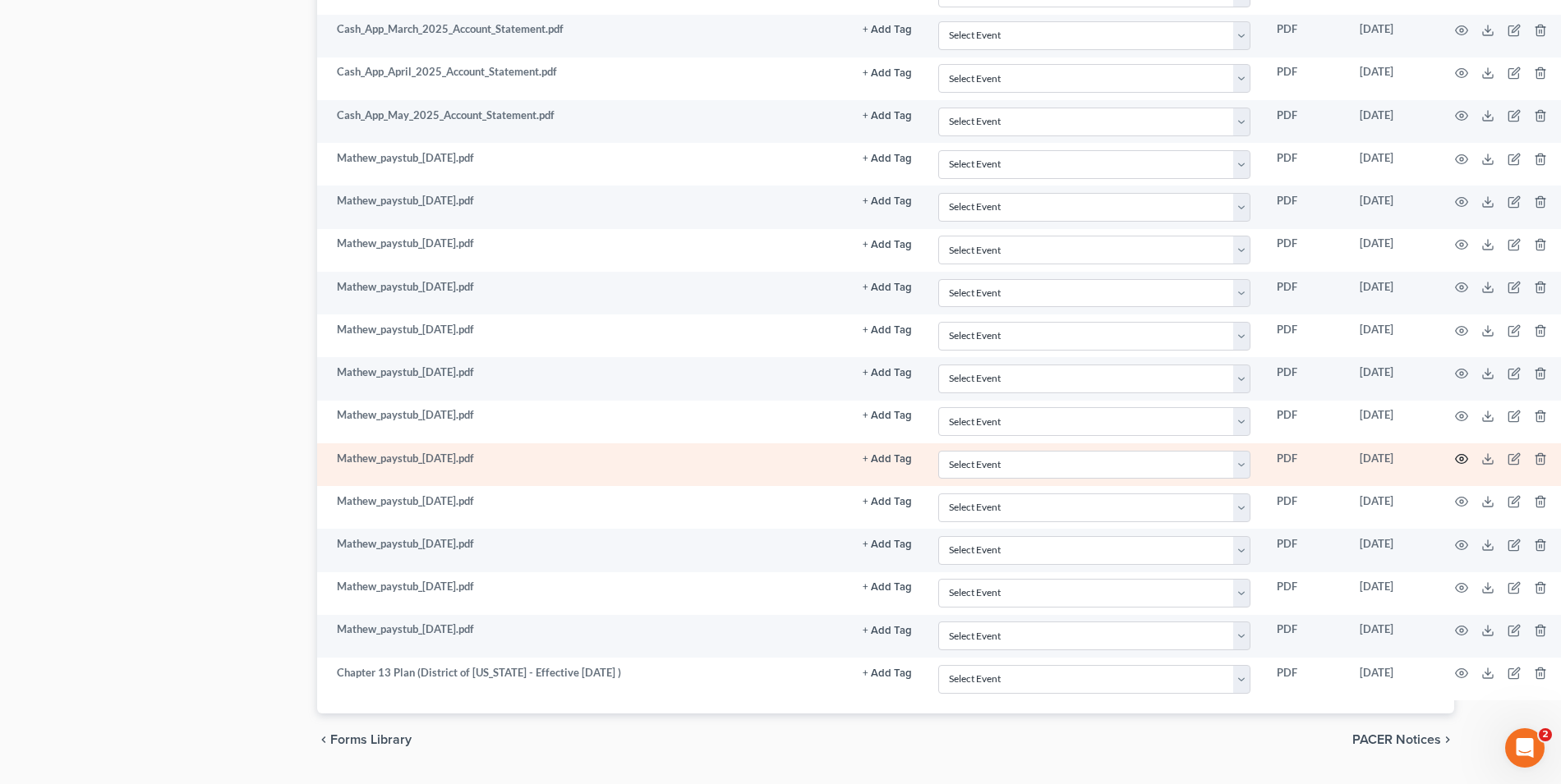
click at [1459, 452] on icon "button" at bounding box center [1461, 458] width 13 height 13
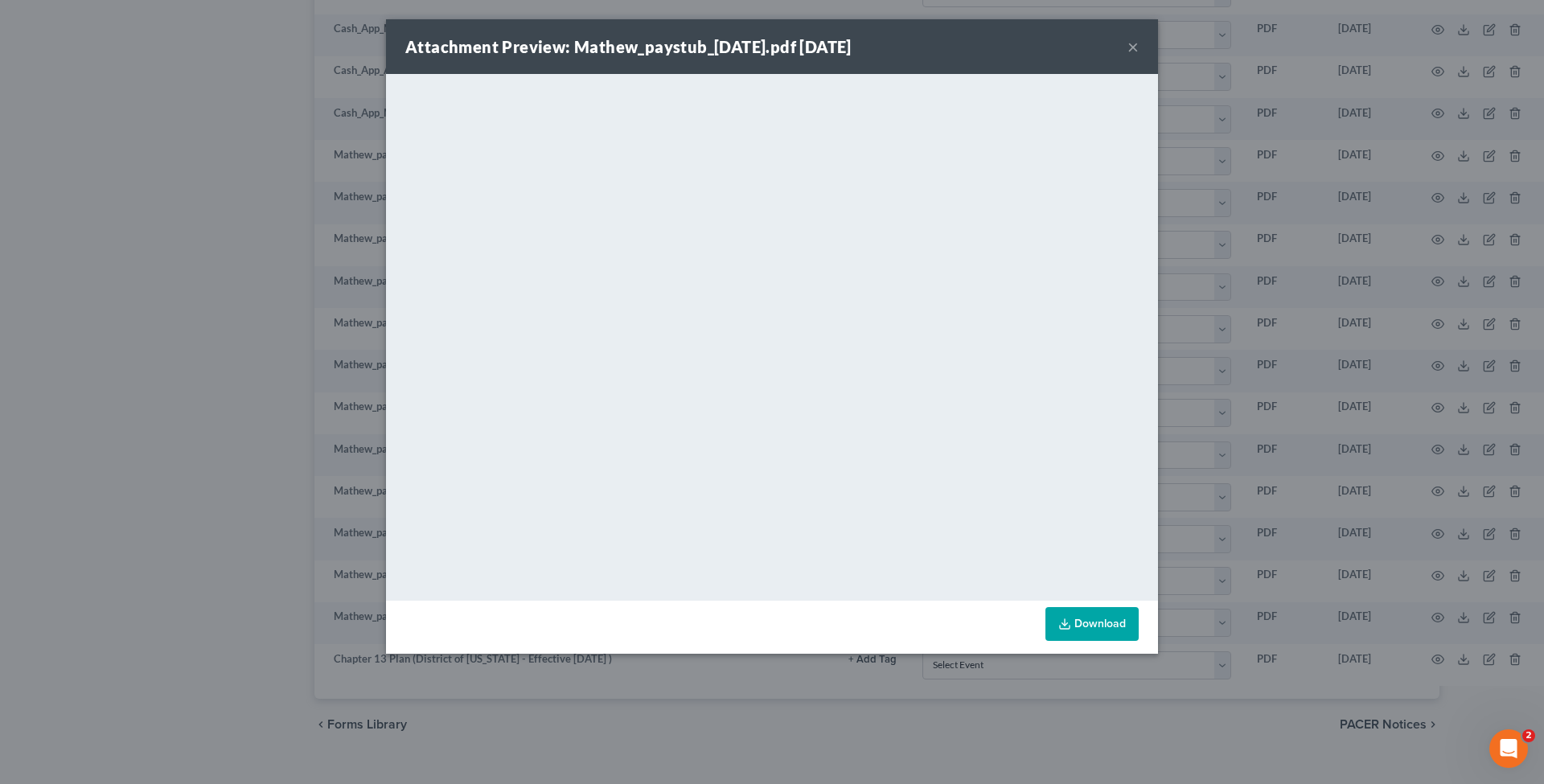
click at [1277, 206] on div "Attachment Preview: Mathew_paystub_[DATE].pdf [DATE] × <object ng-attr-data='[U…" at bounding box center [772, 392] width 1544 height 784
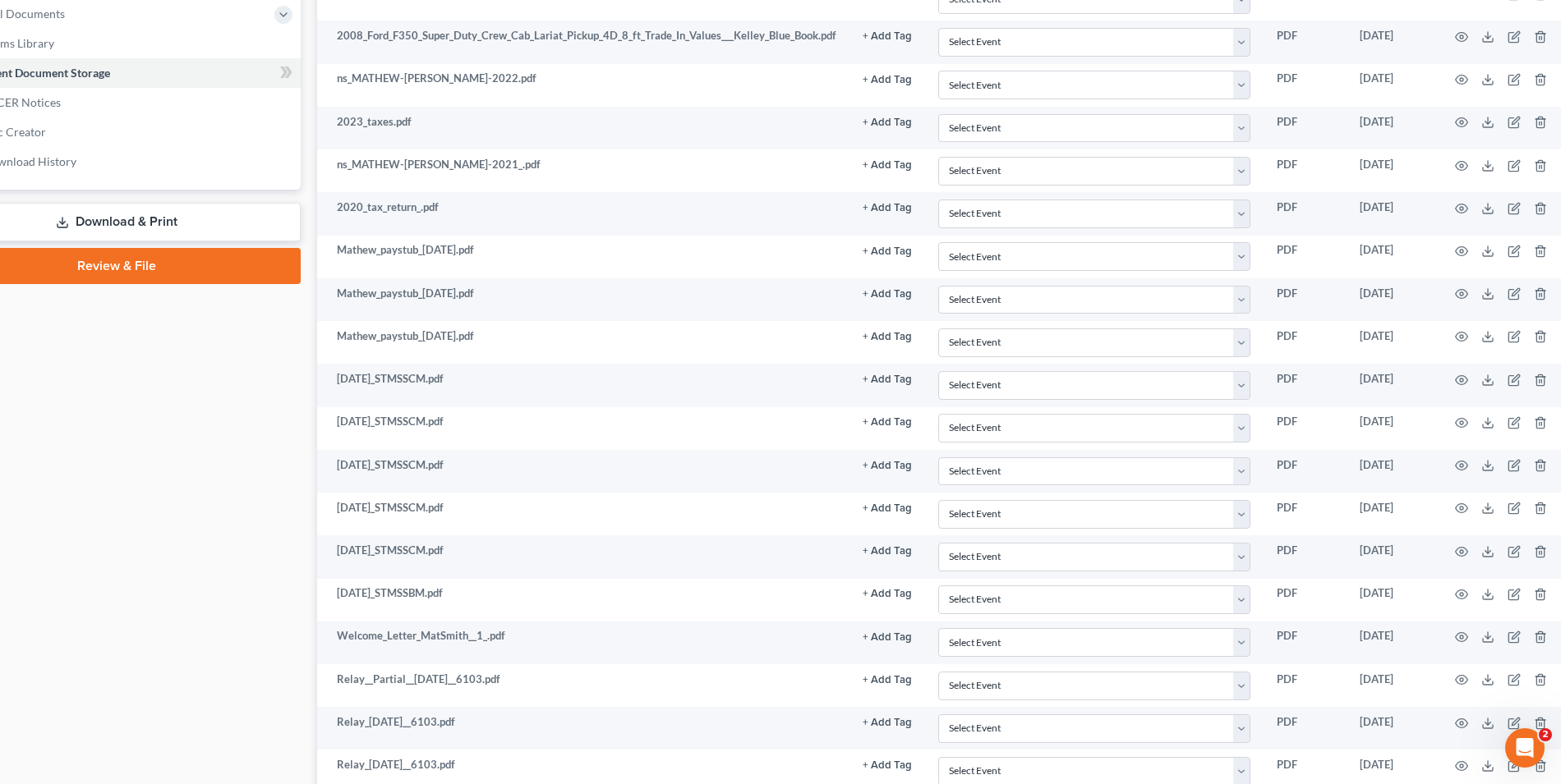
scroll to position [653, 87]
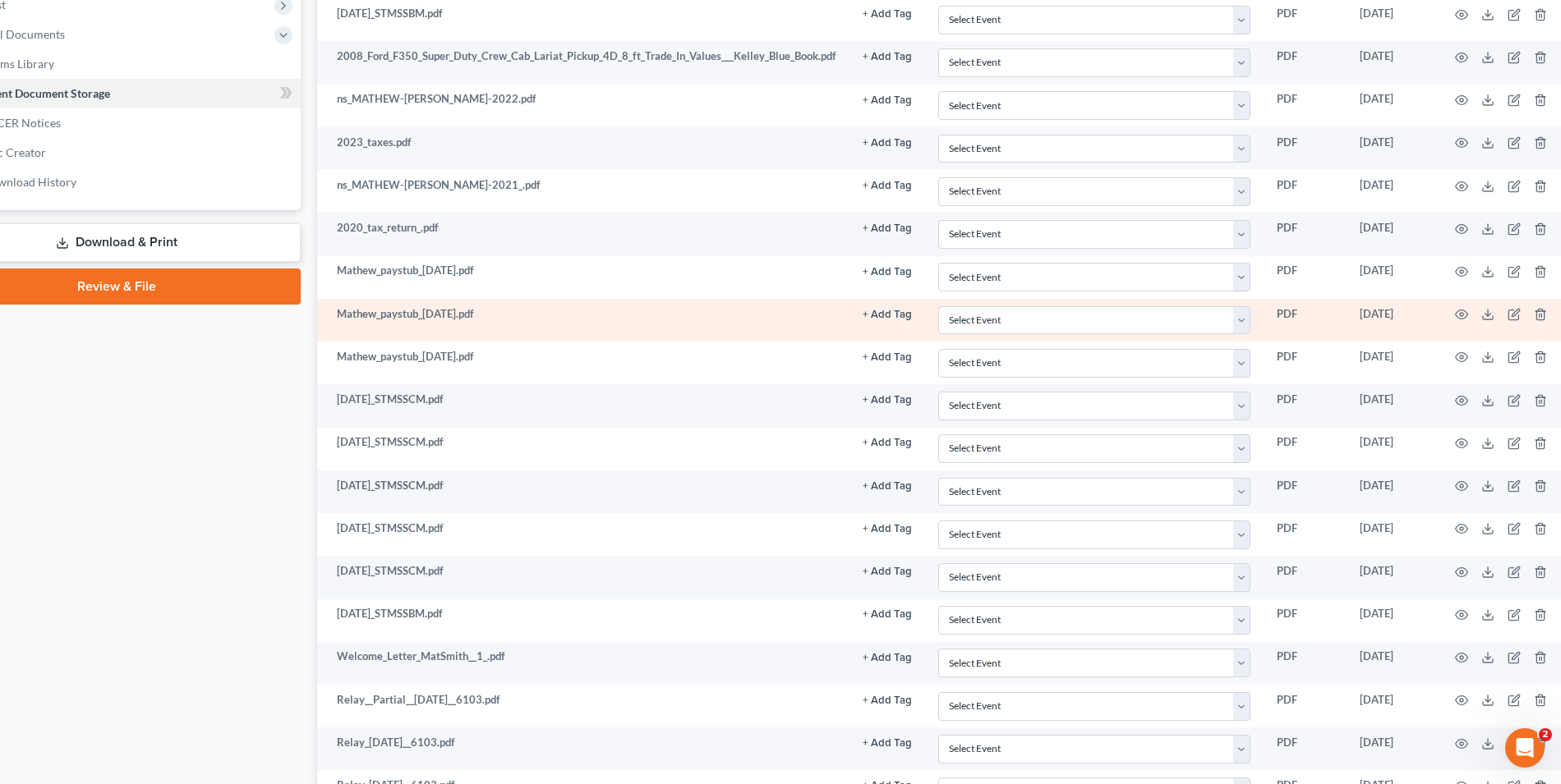
click at [1452, 304] on td at bounding box center [1504, 321] width 138 height 43
click at [1457, 308] on icon "button" at bounding box center [1461, 314] width 13 height 13
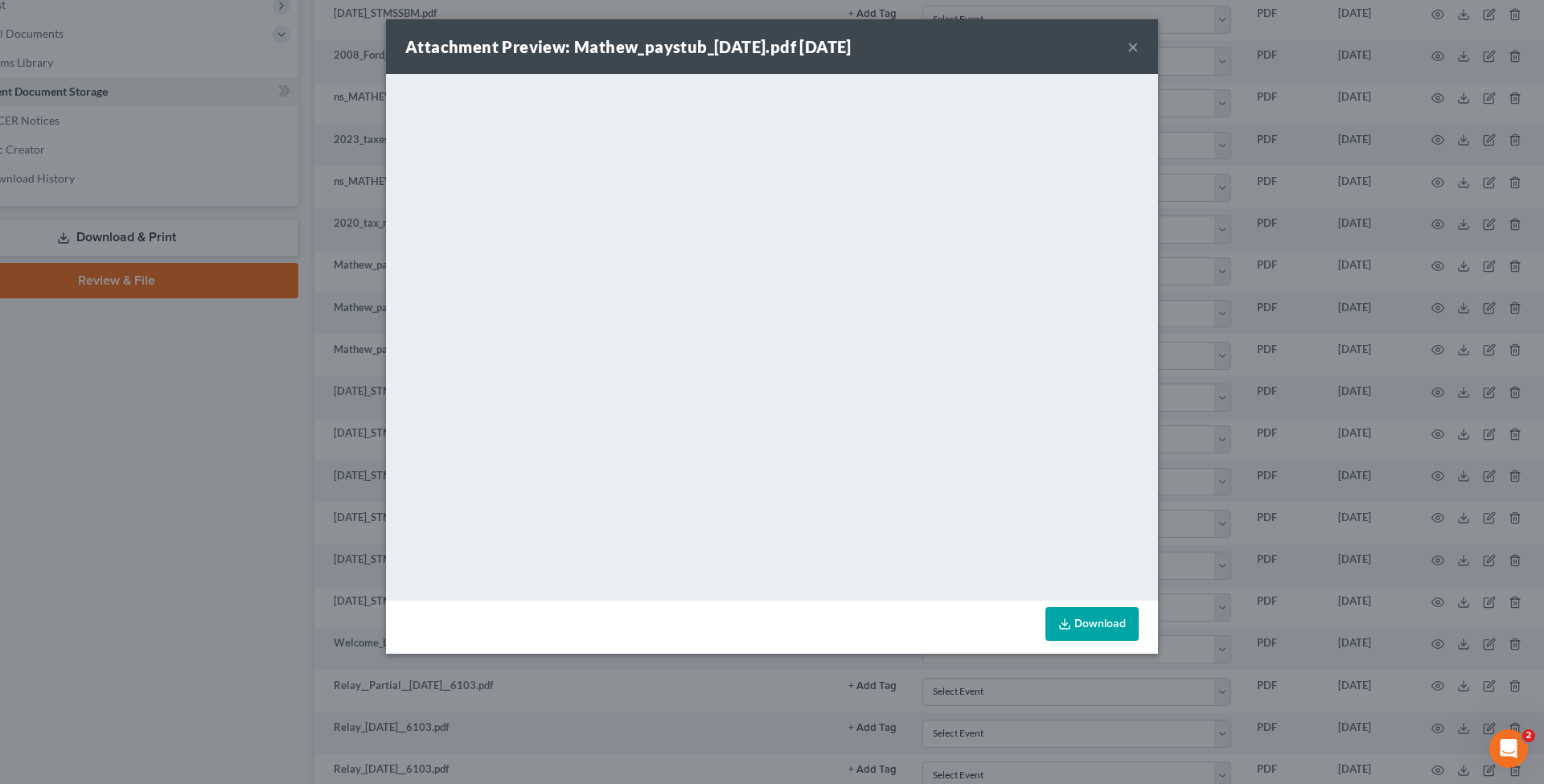
click at [1179, 312] on div "Attachment Preview: Mathew_paystub_[DATE].pdf [DATE] × <object ng-attr-data='[U…" at bounding box center [772, 392] width 1544 height 784
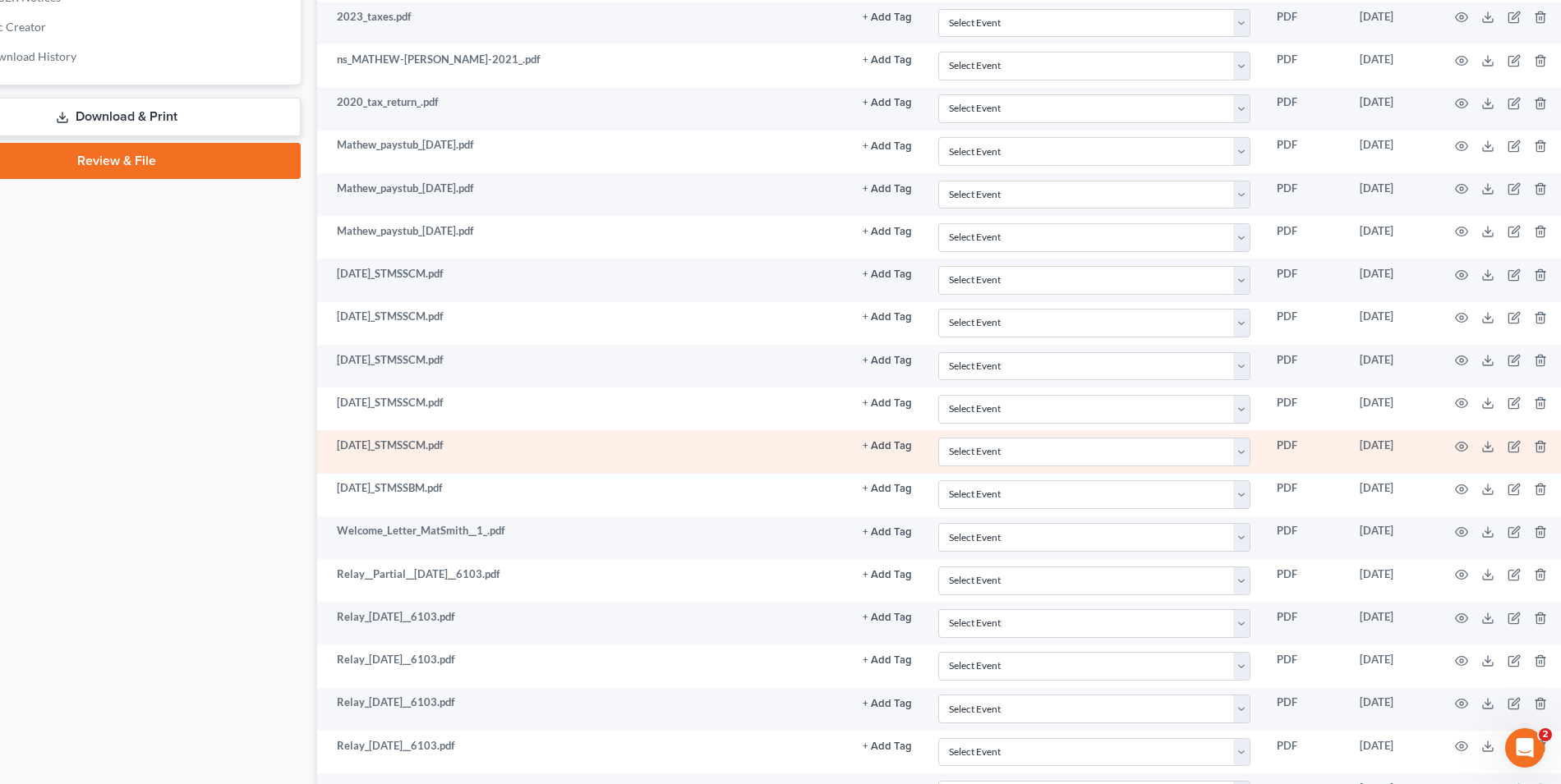
scroll to position [670, 87]
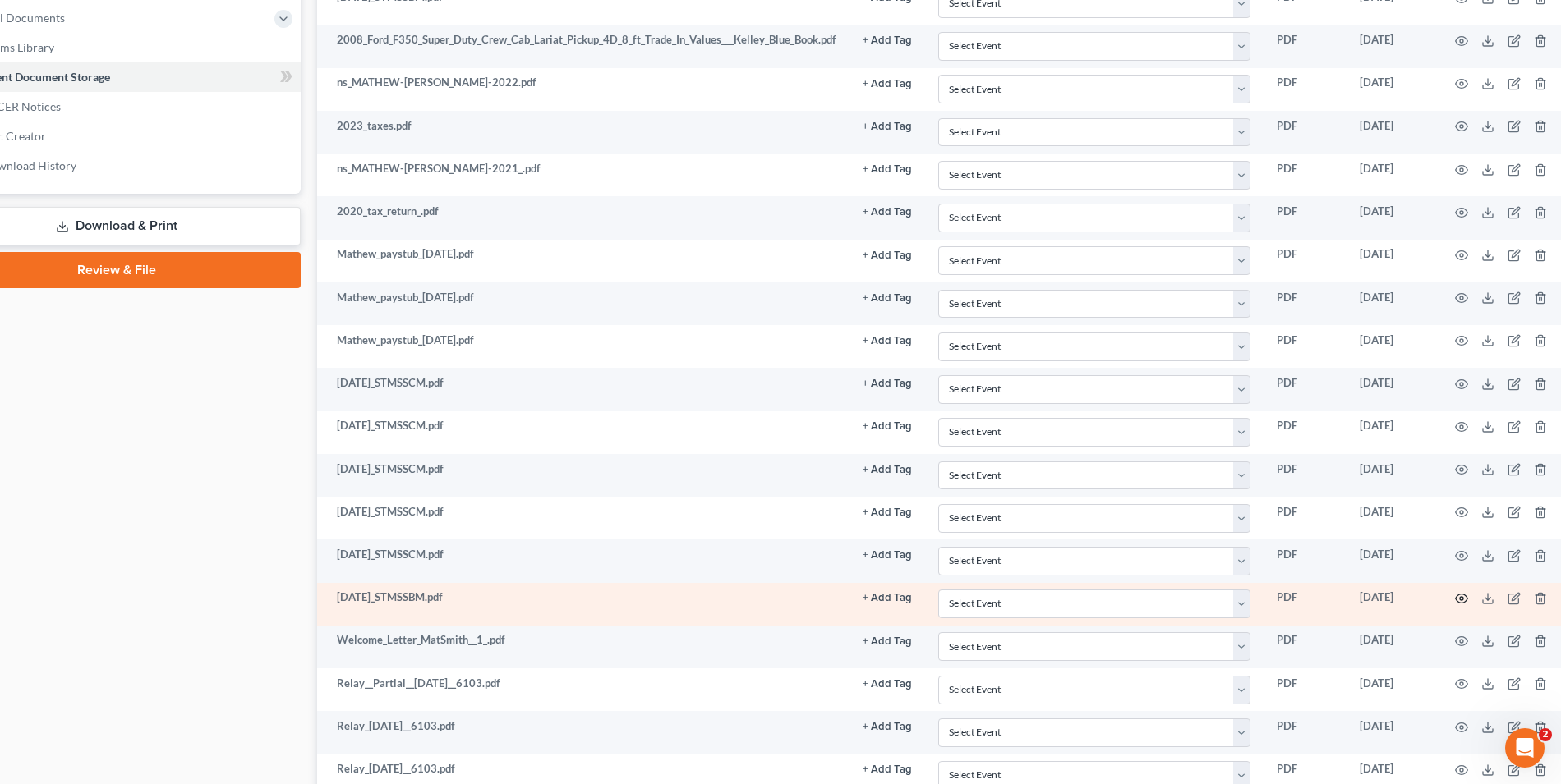
click at [1465, 592] on icon "button" at bounding box center [1461, 598] width 13 height 13
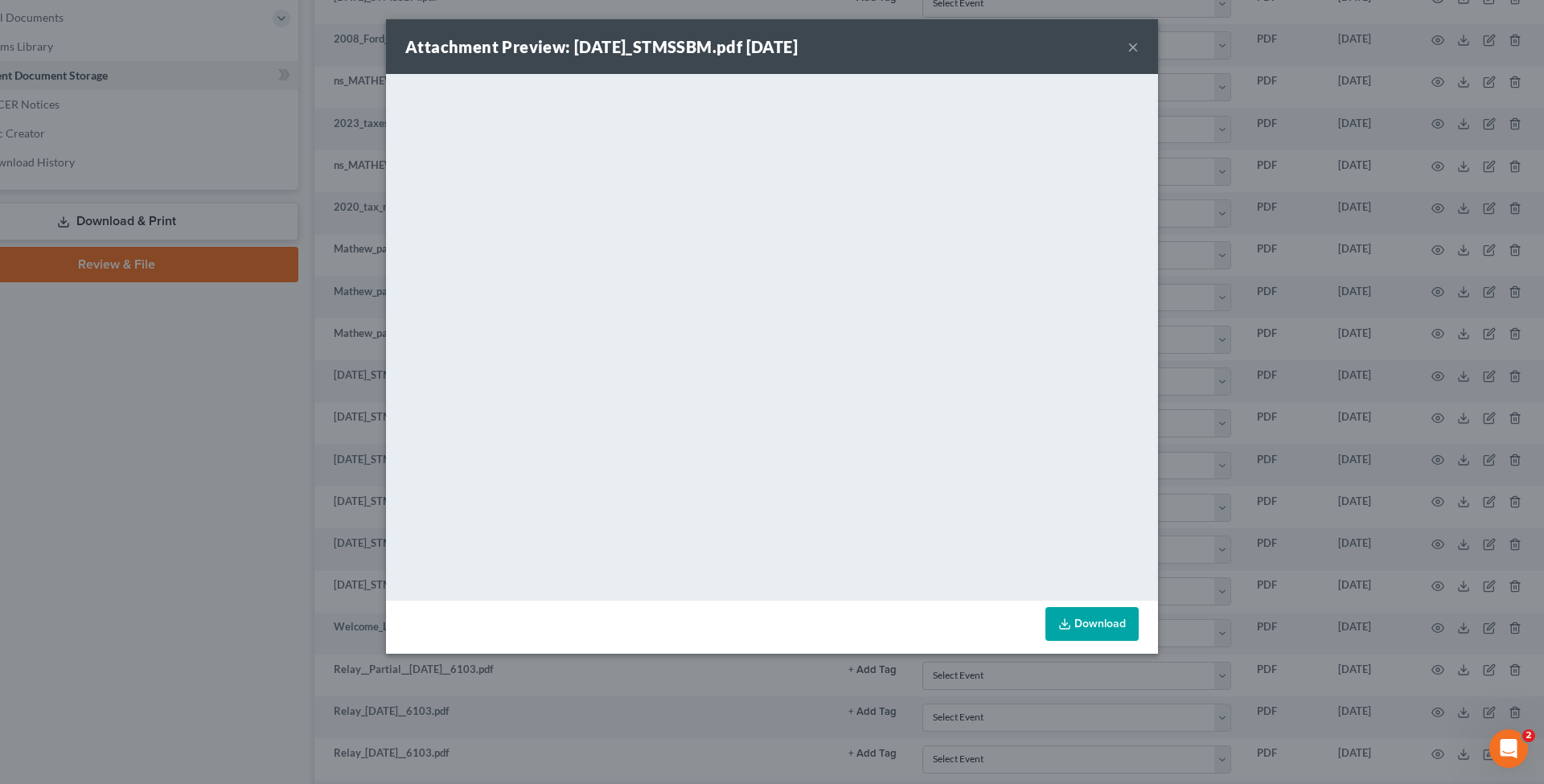
click at [1177, 396] on div "Attachment Preview: [DATE]_STMSSBM.pdf [DATE] × <object ng-attr-data='[URL][DOM…" at bounding box center [772, 392] width 1544 height 784
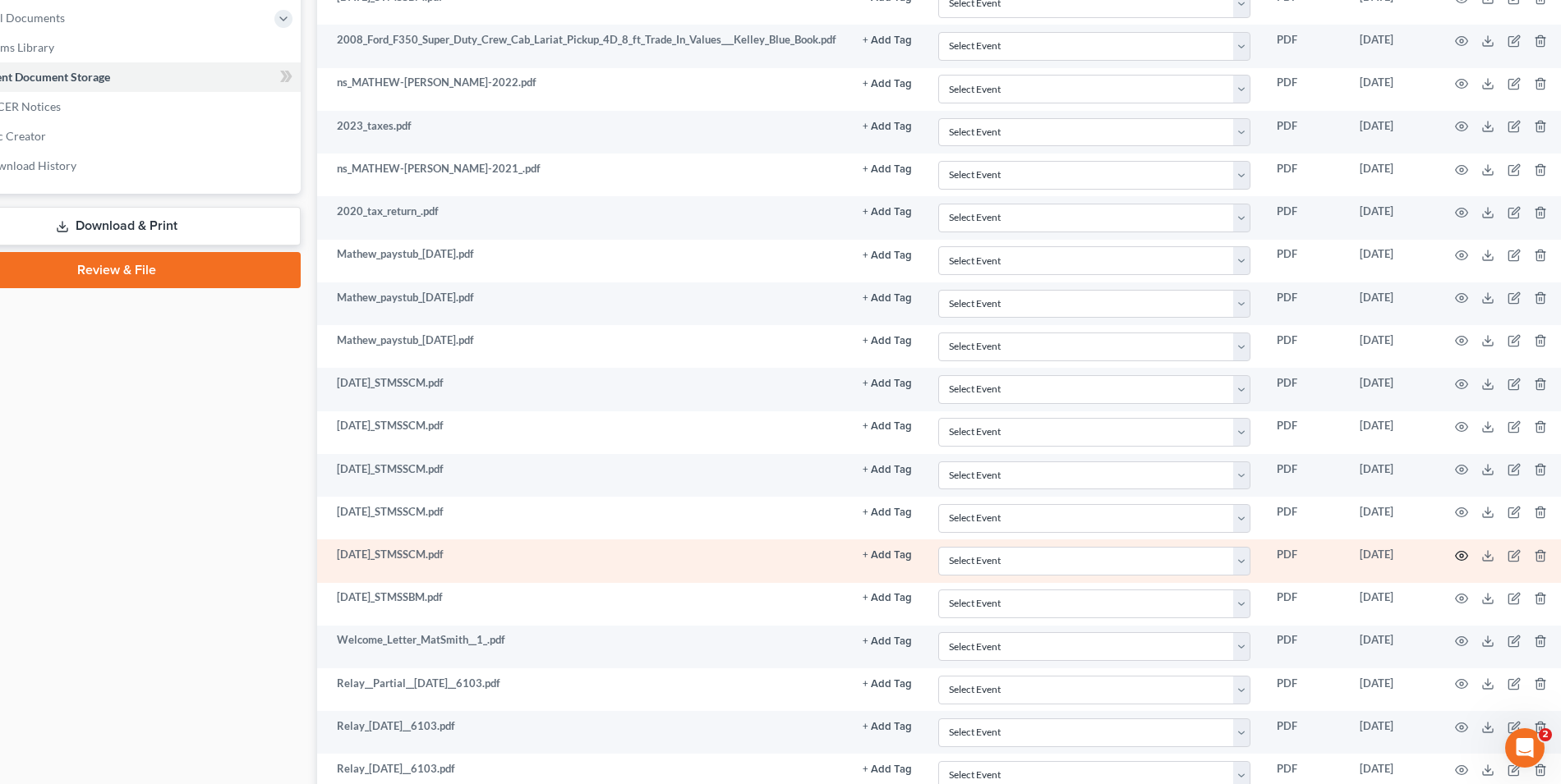
click at [1459, 551] on icon "button" at bounding box center [1462, 555] width 13 height 9
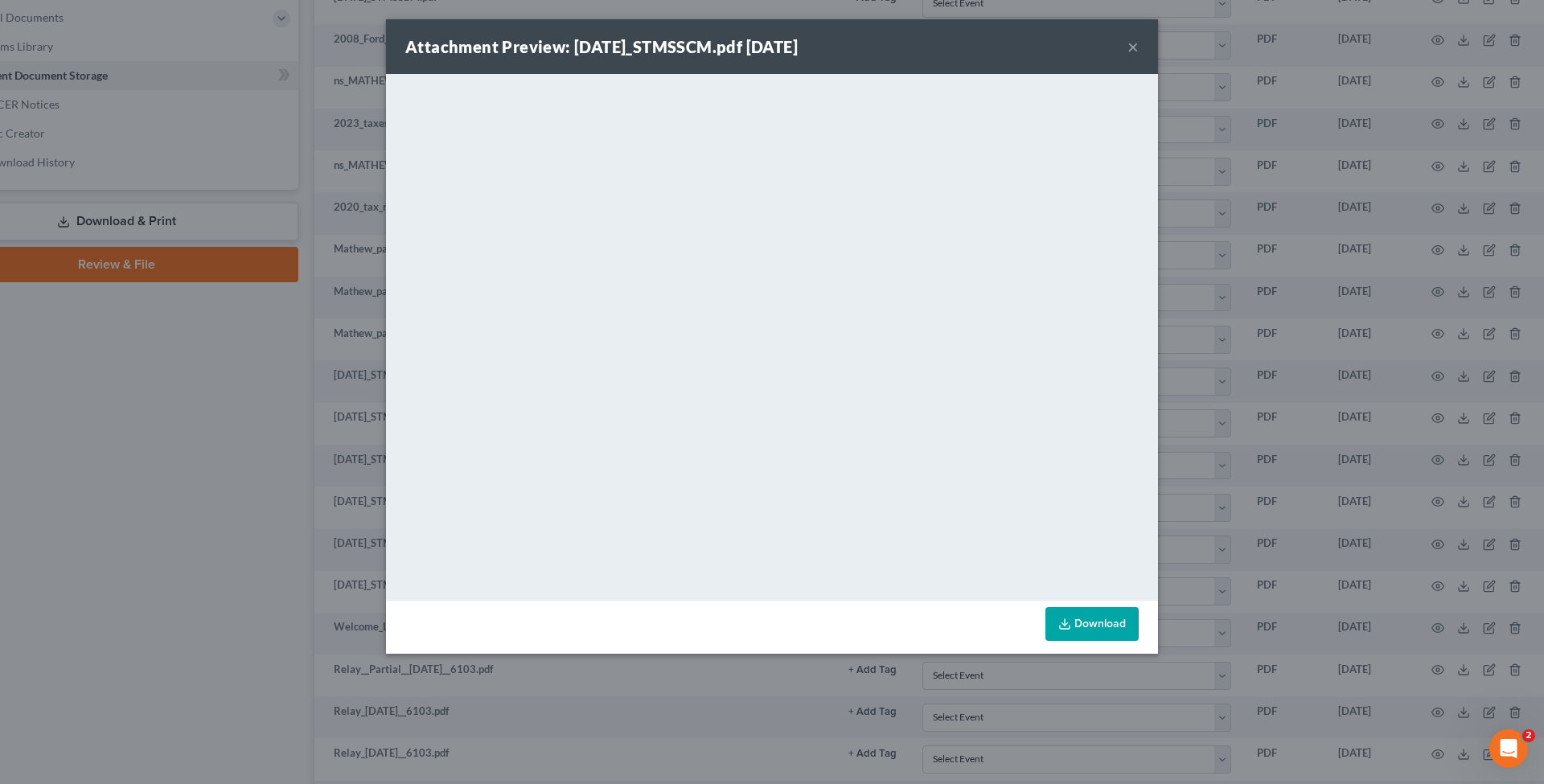
click at [1116, 626] on link "Download" at bounding box center [1091, 624] width 93 height 34
click at [1202, 460] on div "Attachment Preview: [DATE]_STMSSCM.pdf [DATE] × <object ng-attr-data='[URL][DOM…" at bounding box center [772, 392] width 1544 height 784
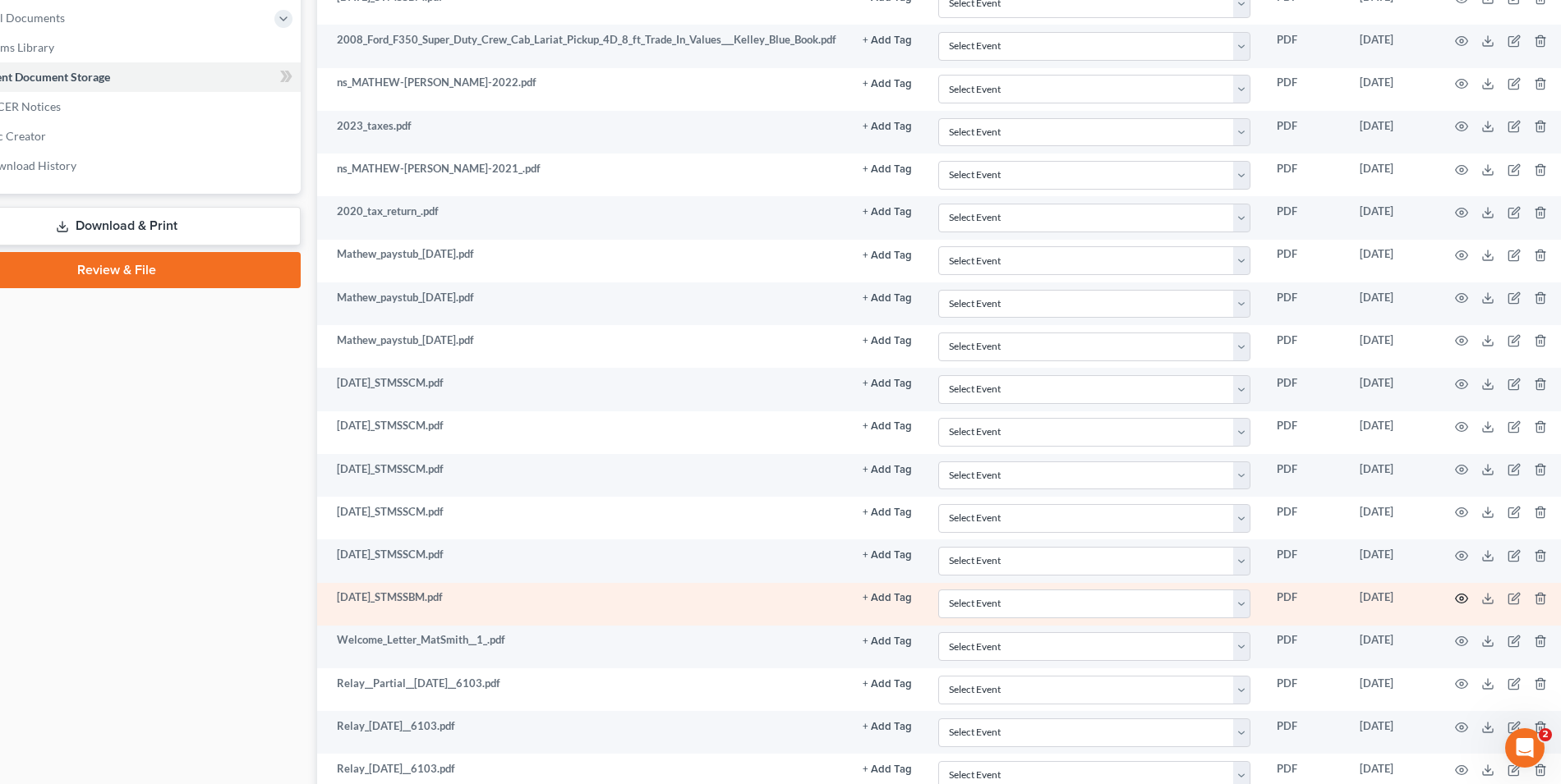
click at [1460, 597] on circle "button" at bounding box center [1461, 598] width 3 height 3
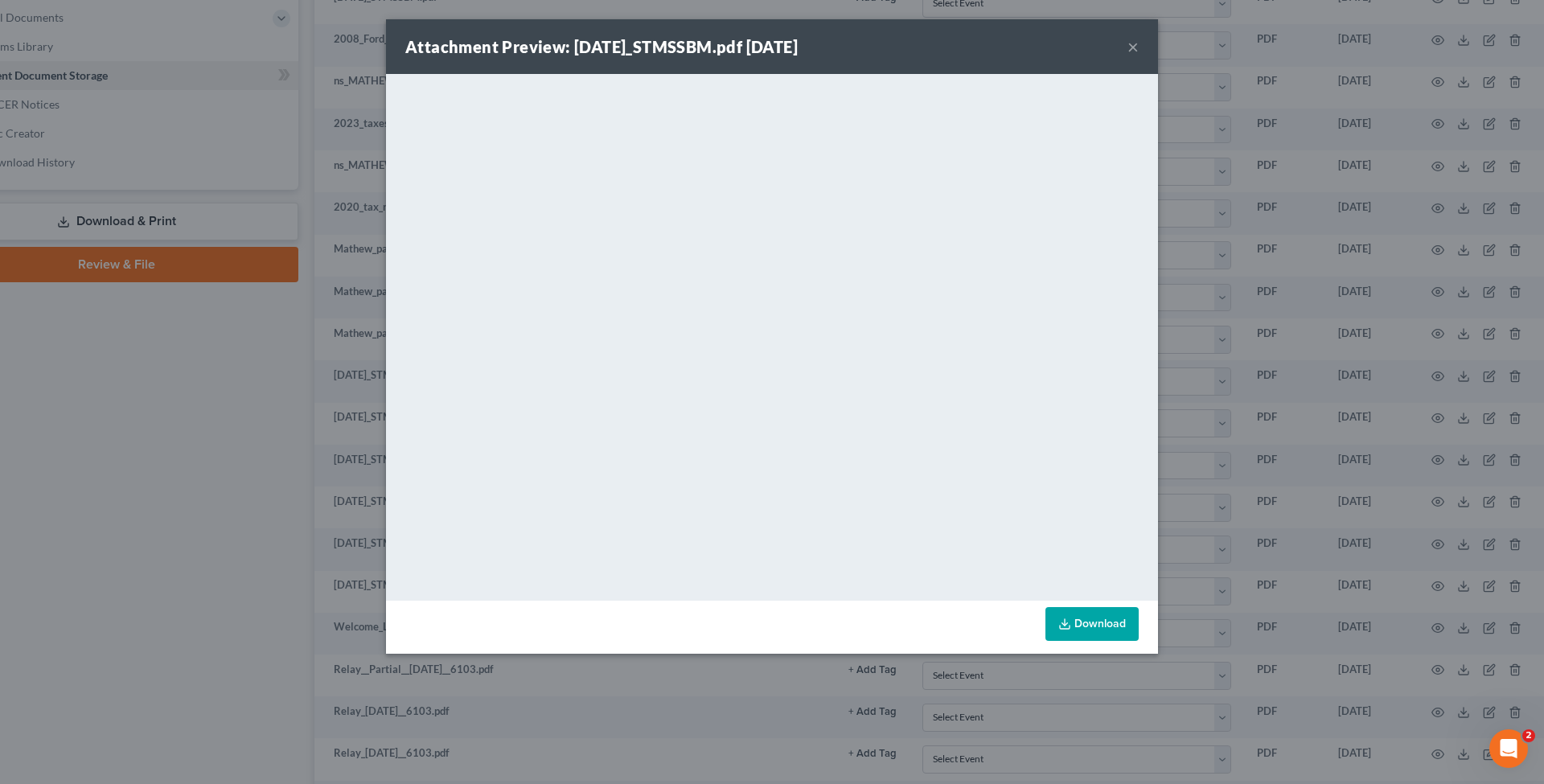
click at [1189, 307] on div "Attachment Preview: [DATE]_STMSSBM.pdf [DATE] × <object ng-attr-data='[URL][DOM…" at bounding box center [772, 392] width 1544 height 784
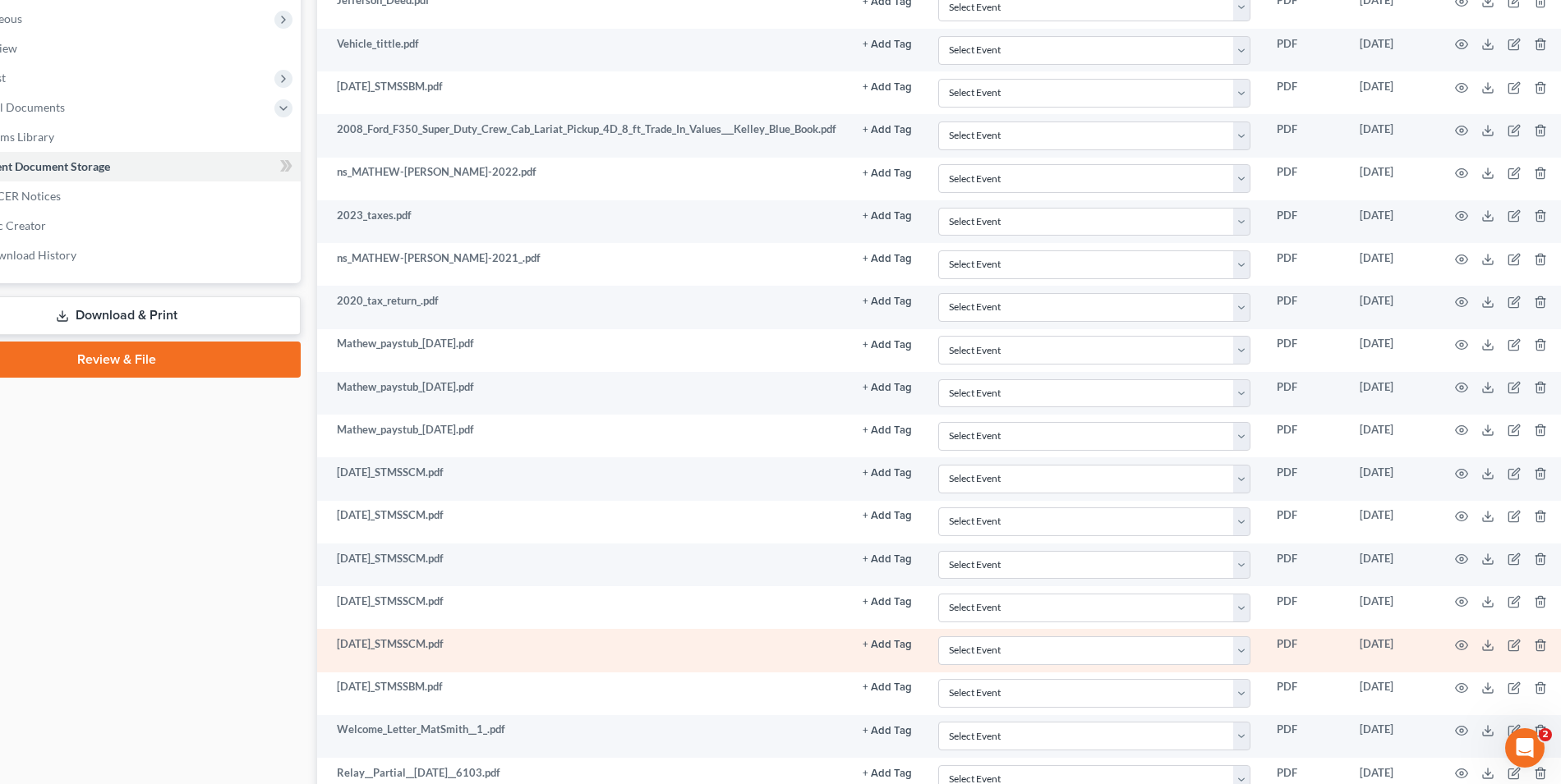
scroll to position [657, 87]
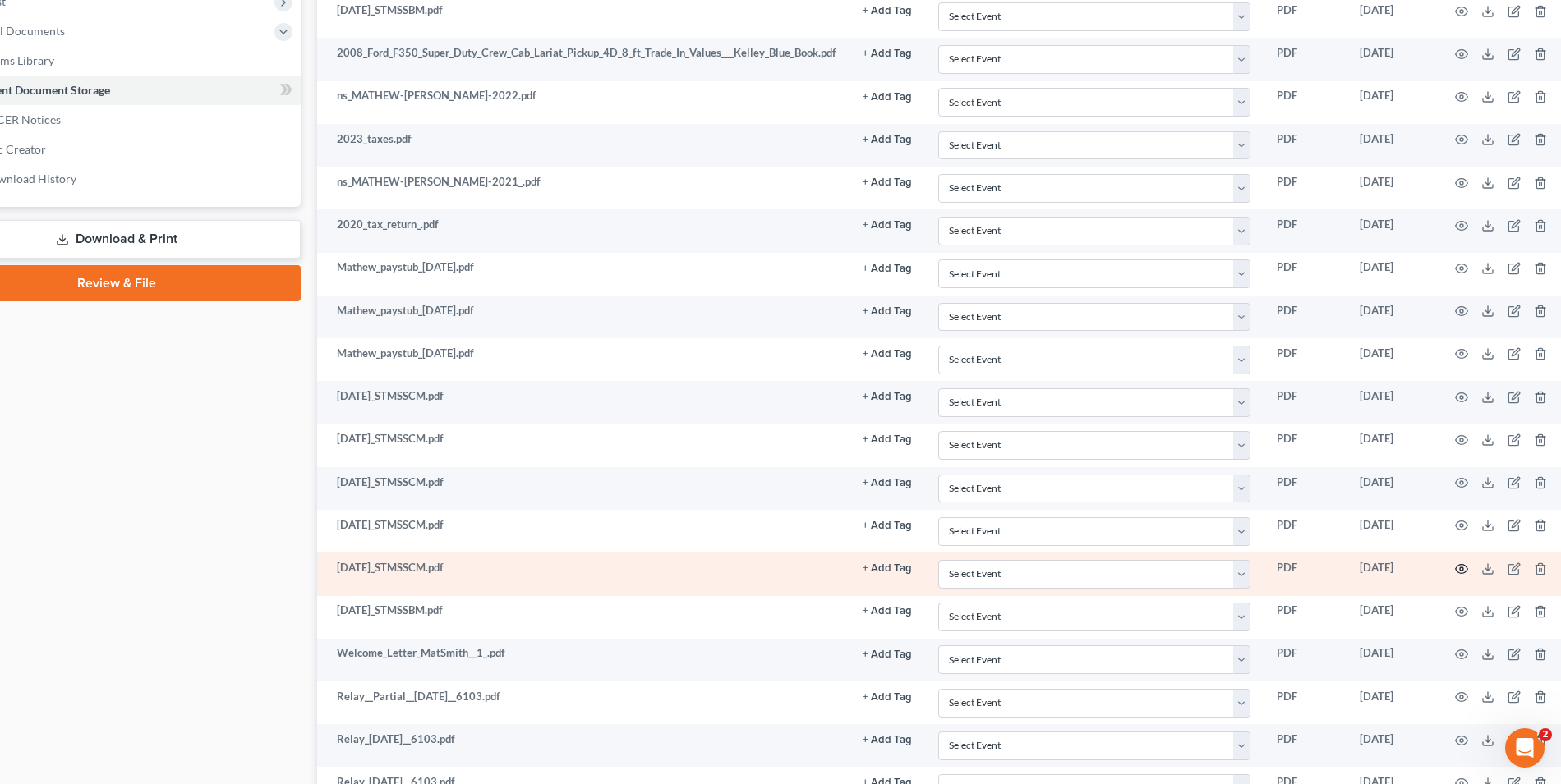
click at [1459, 562] on icon "button" at bounding box center [1461, 568] width 13 height 13
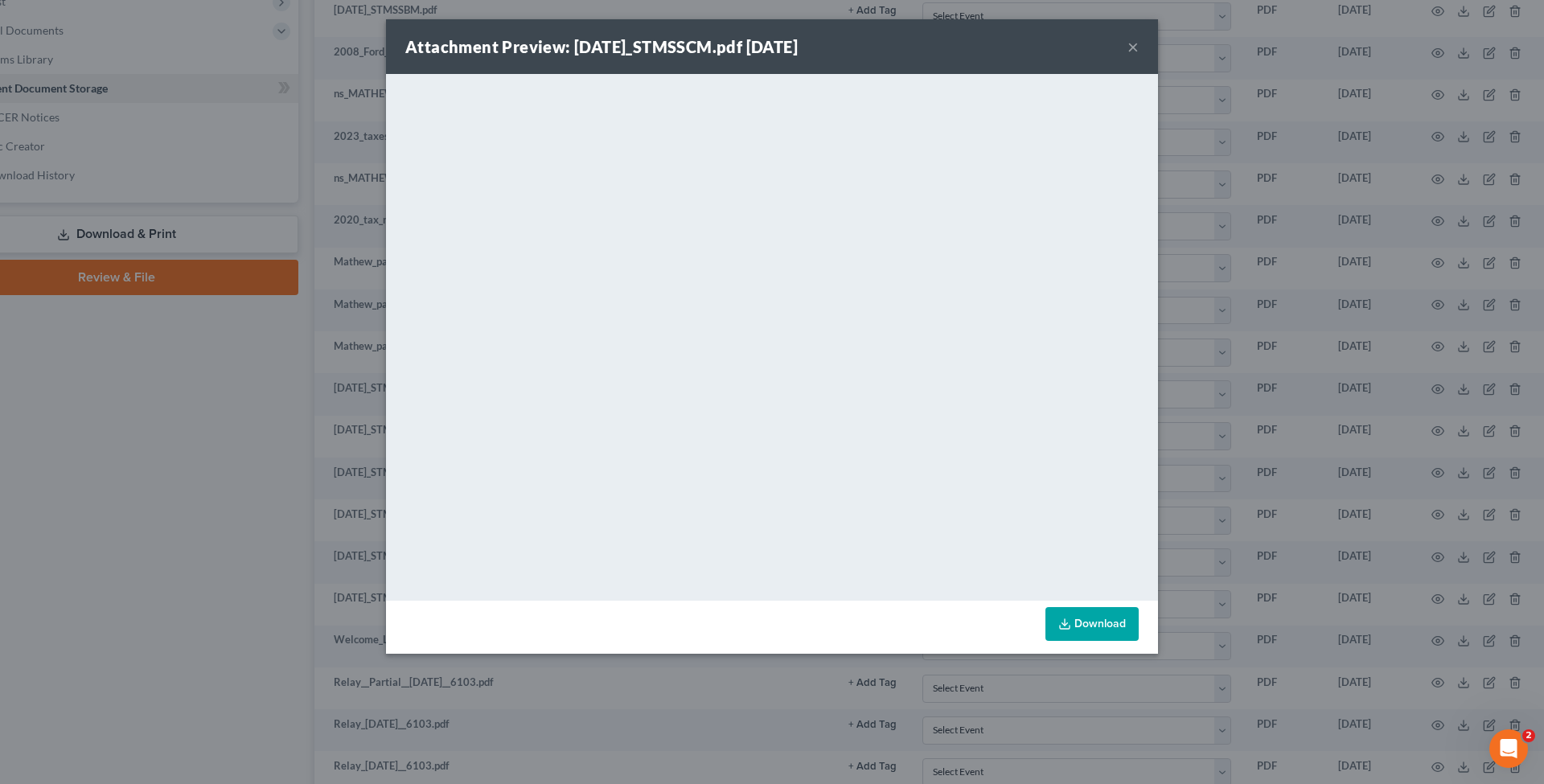
click at [1368, 516] on div "Attachment Preview: [DATE]_STMSSCM.pdf [DATE] × <object ng-attr-data='[URL][DOM…" at bounding box center [772, 392] width 1544 height 784
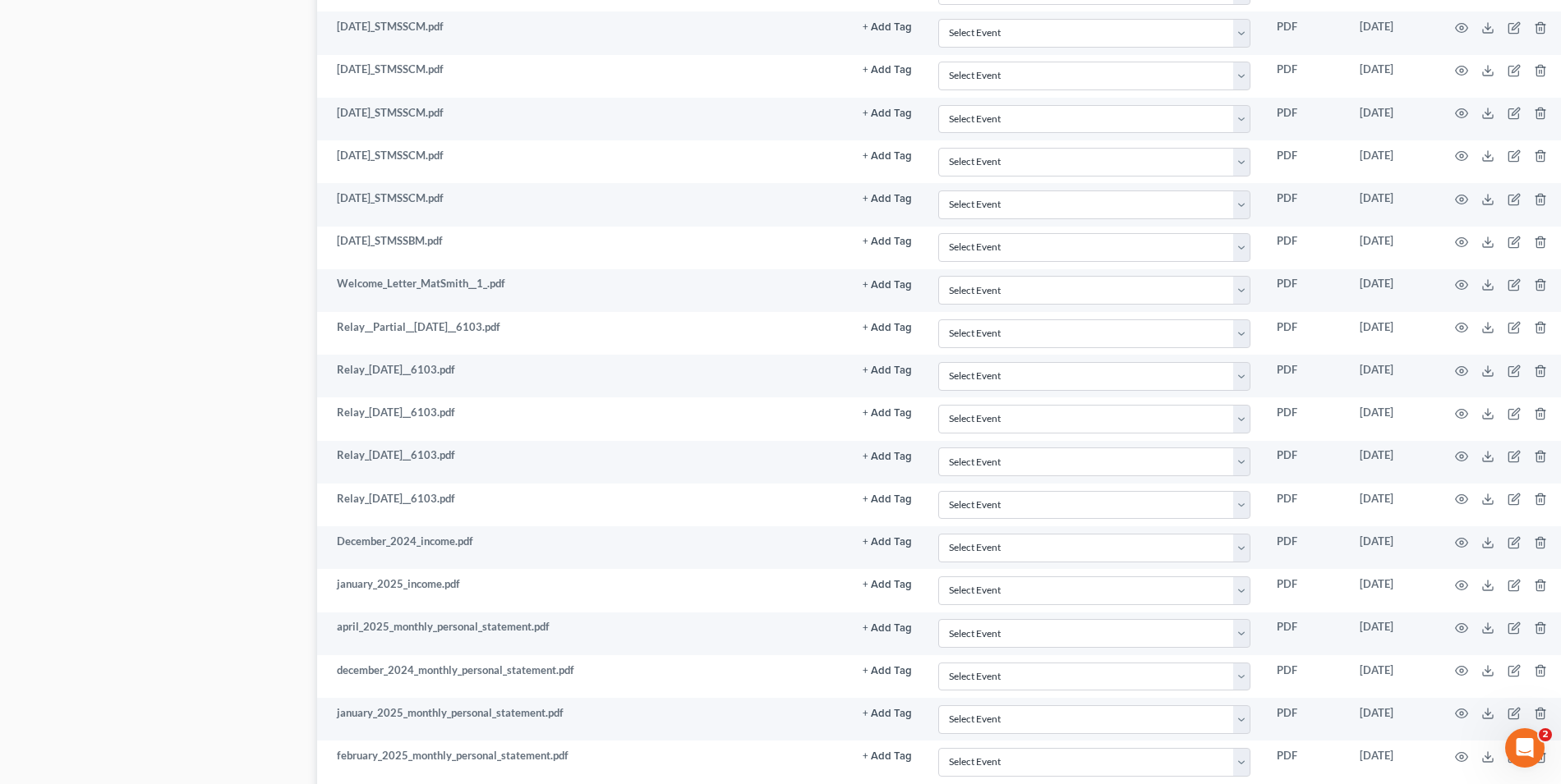
scroll to position [985, 87]
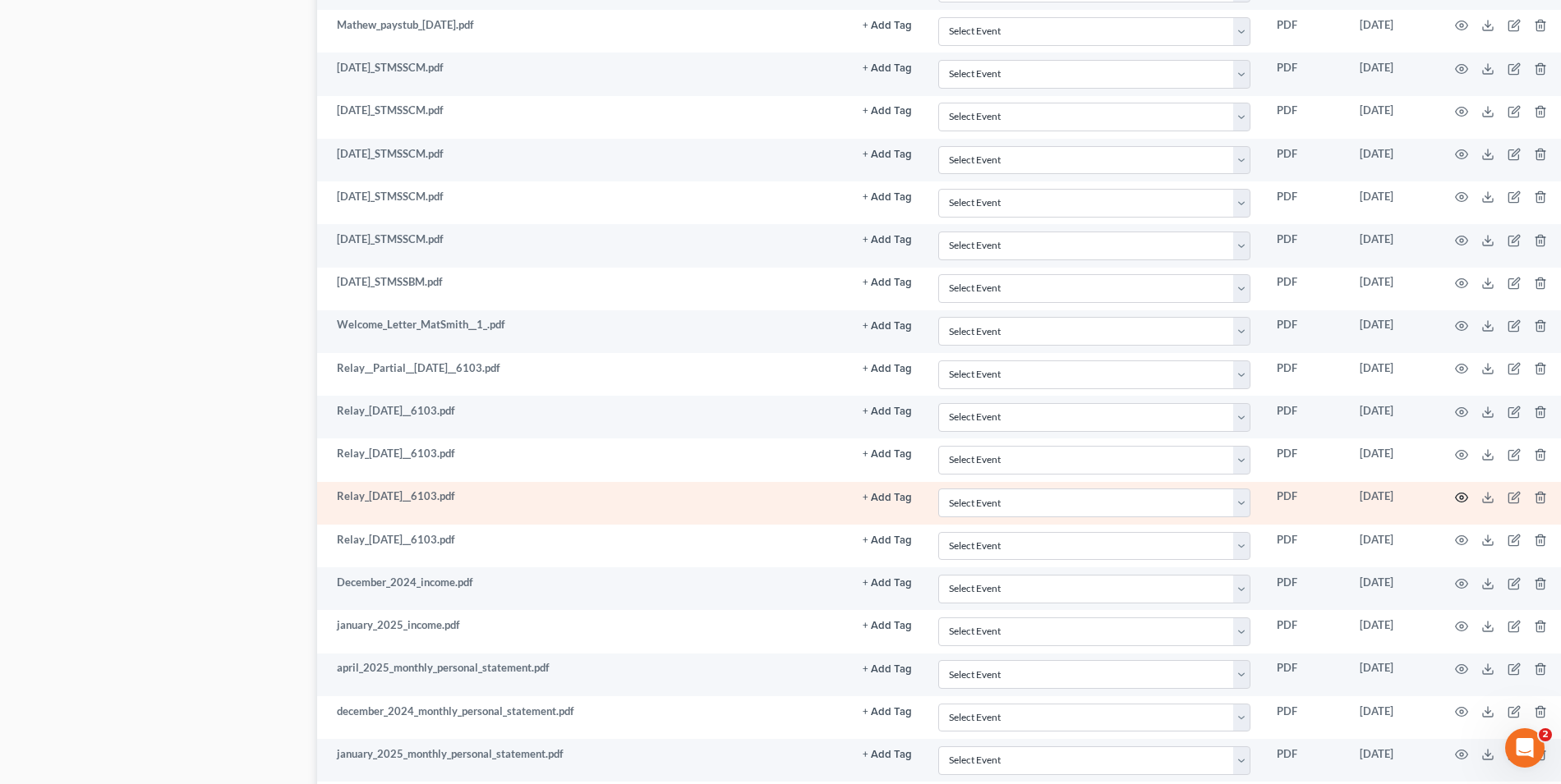
click at [1460, 497] on circle "button" at bounding box center [1461, 497] width 3 height 3
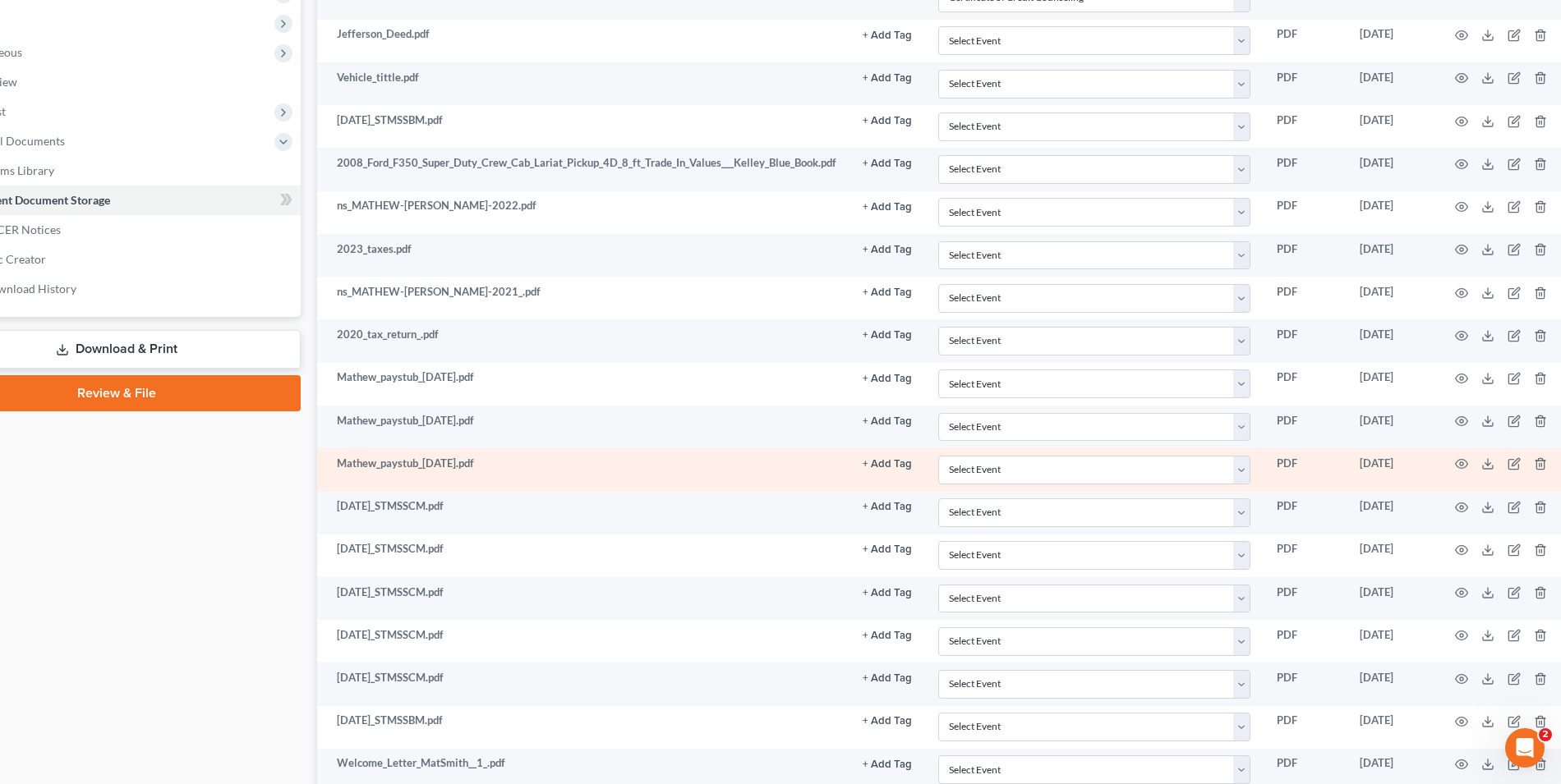
scroll to position [438, 87]
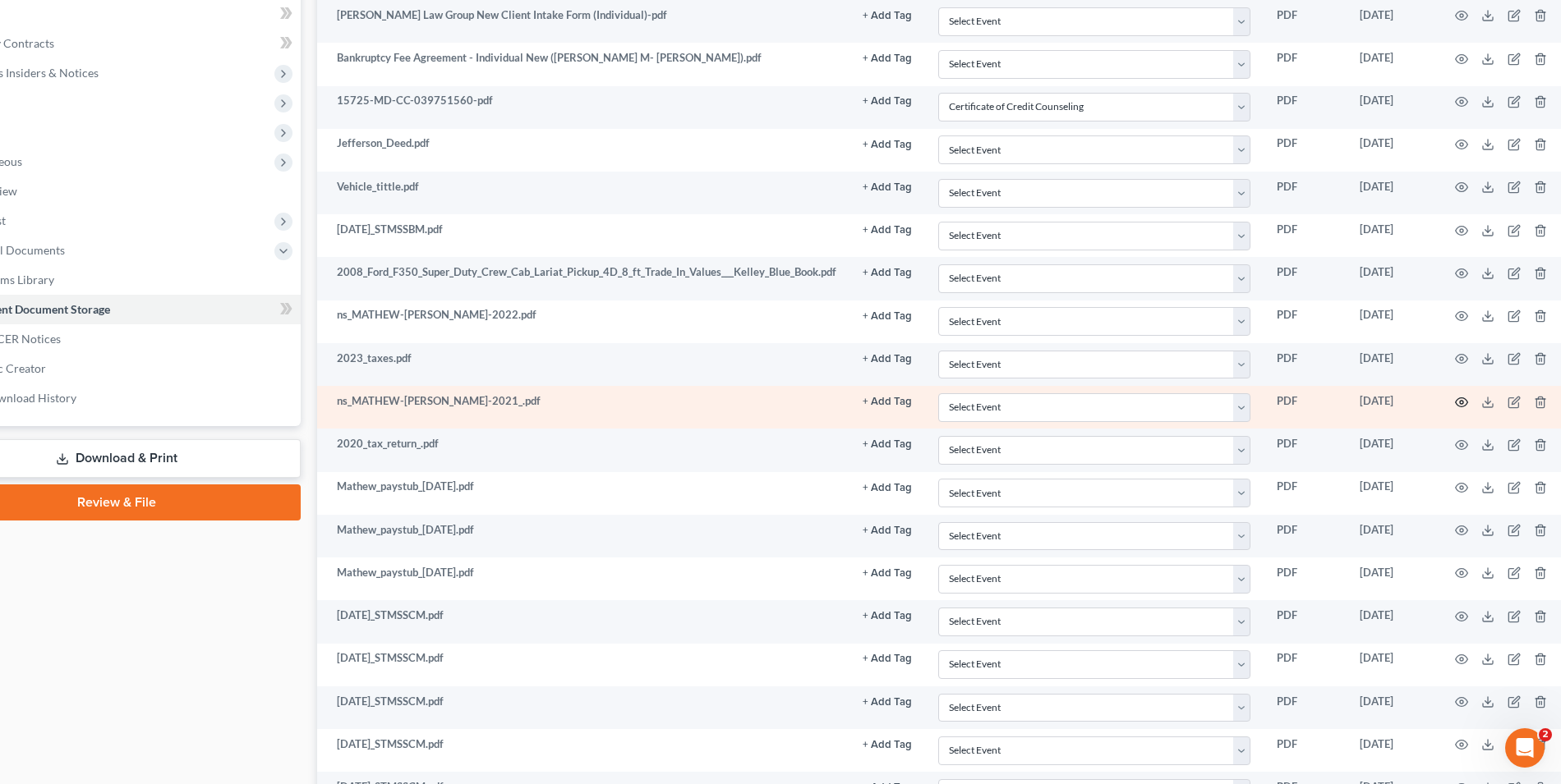
click at [1457, 395] on icon "button" at bounding box center [1461, 401] width 13 height 13
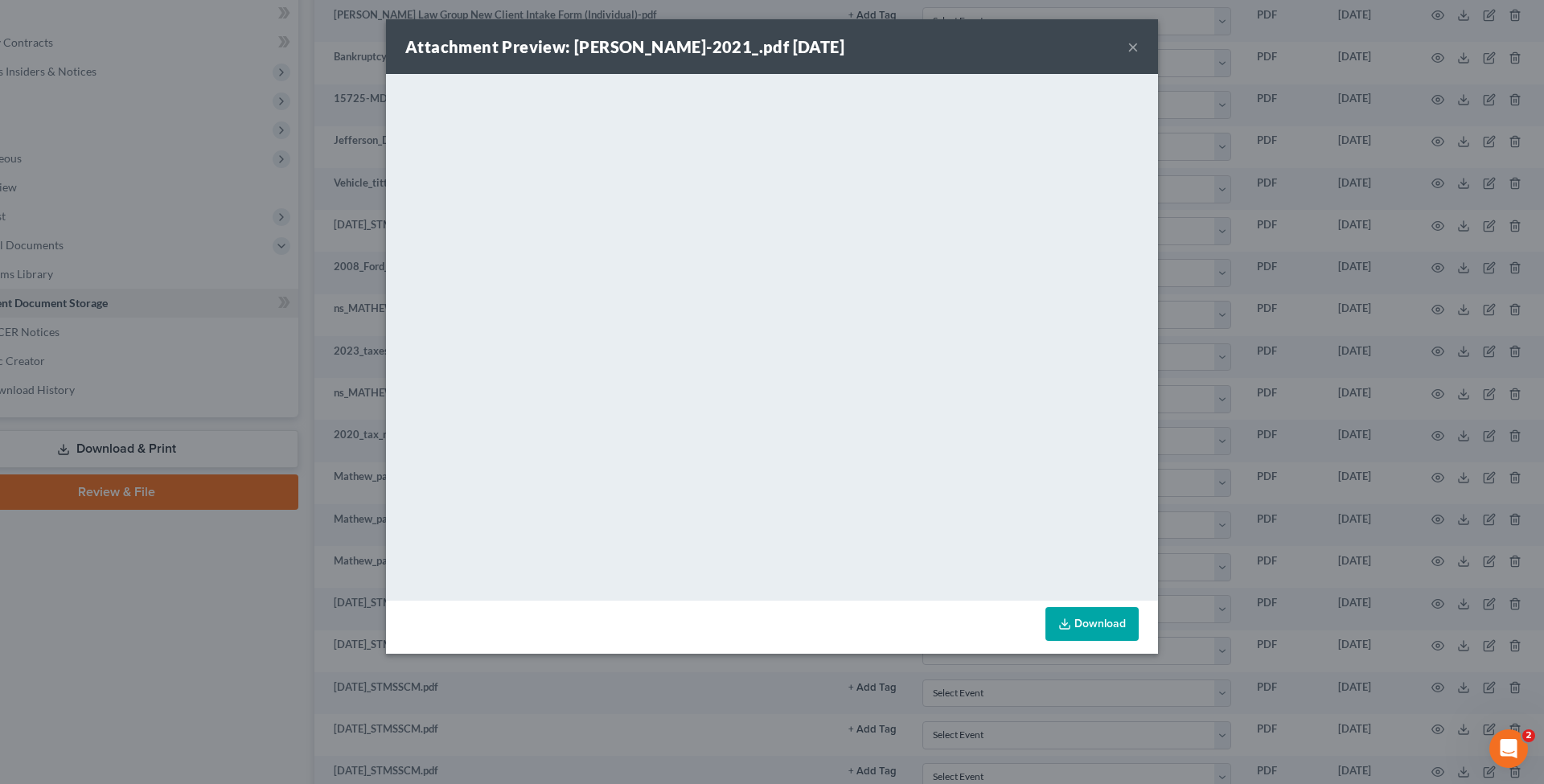
click at [1420, 384] on div "Attachment Preview: [PERSON_NAME]-2021_.pdf [DATE] × <object ng-attr-data='[URL…" at bounding box center [772, 392] width 1544 height 784
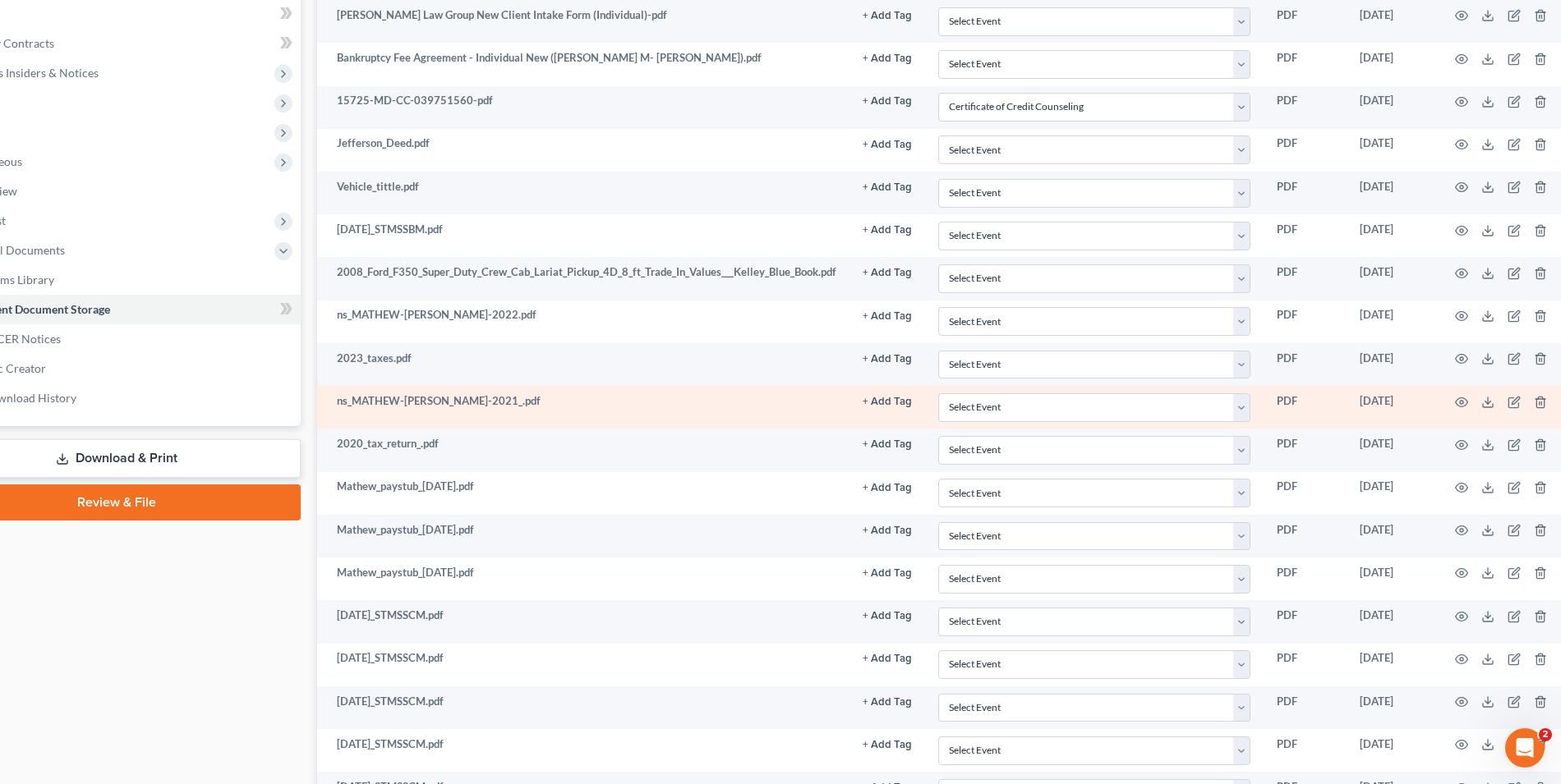
scroll to position [329, 87]
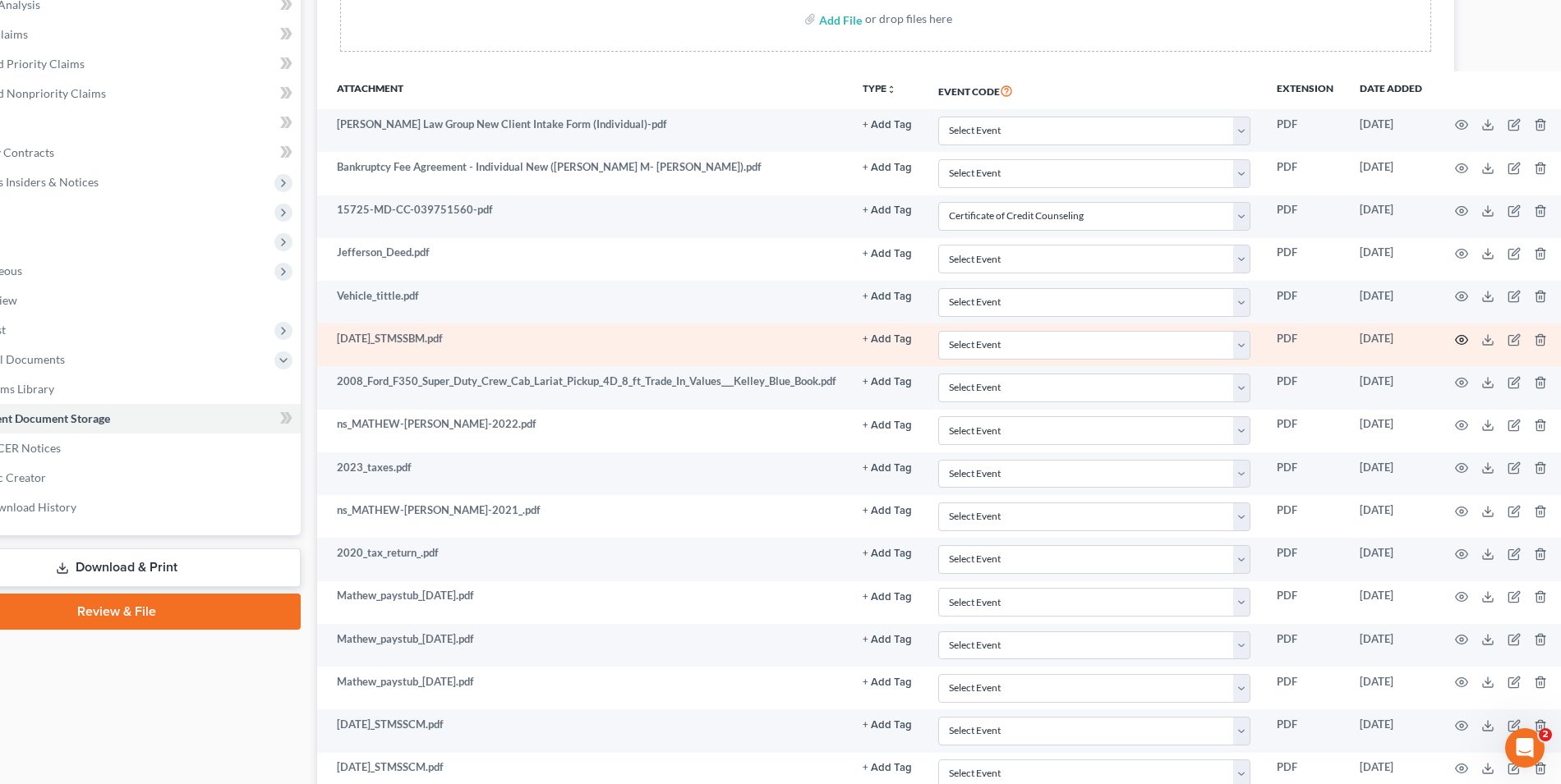
click at [1456, 340] on icon "button" at bounding box center [1461, 340] width 13 height 13
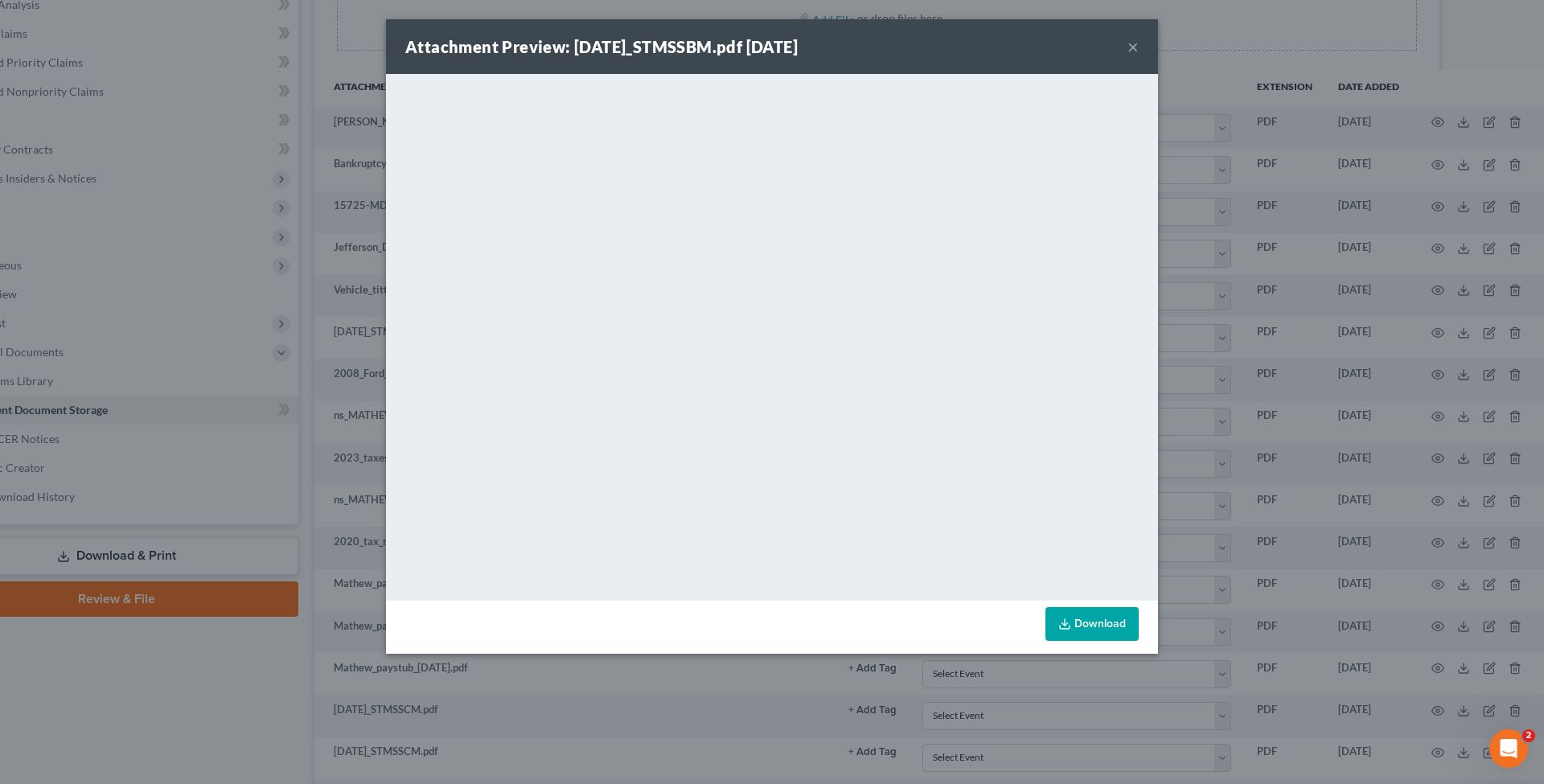
click at [1249, 371] on div "Attachment Preview: [DATE]_STMSSBM.pdf [DATE] × <object ng-attr-data='[URL][DOM…" at bounding box center [772, 392] width 1544 height 784
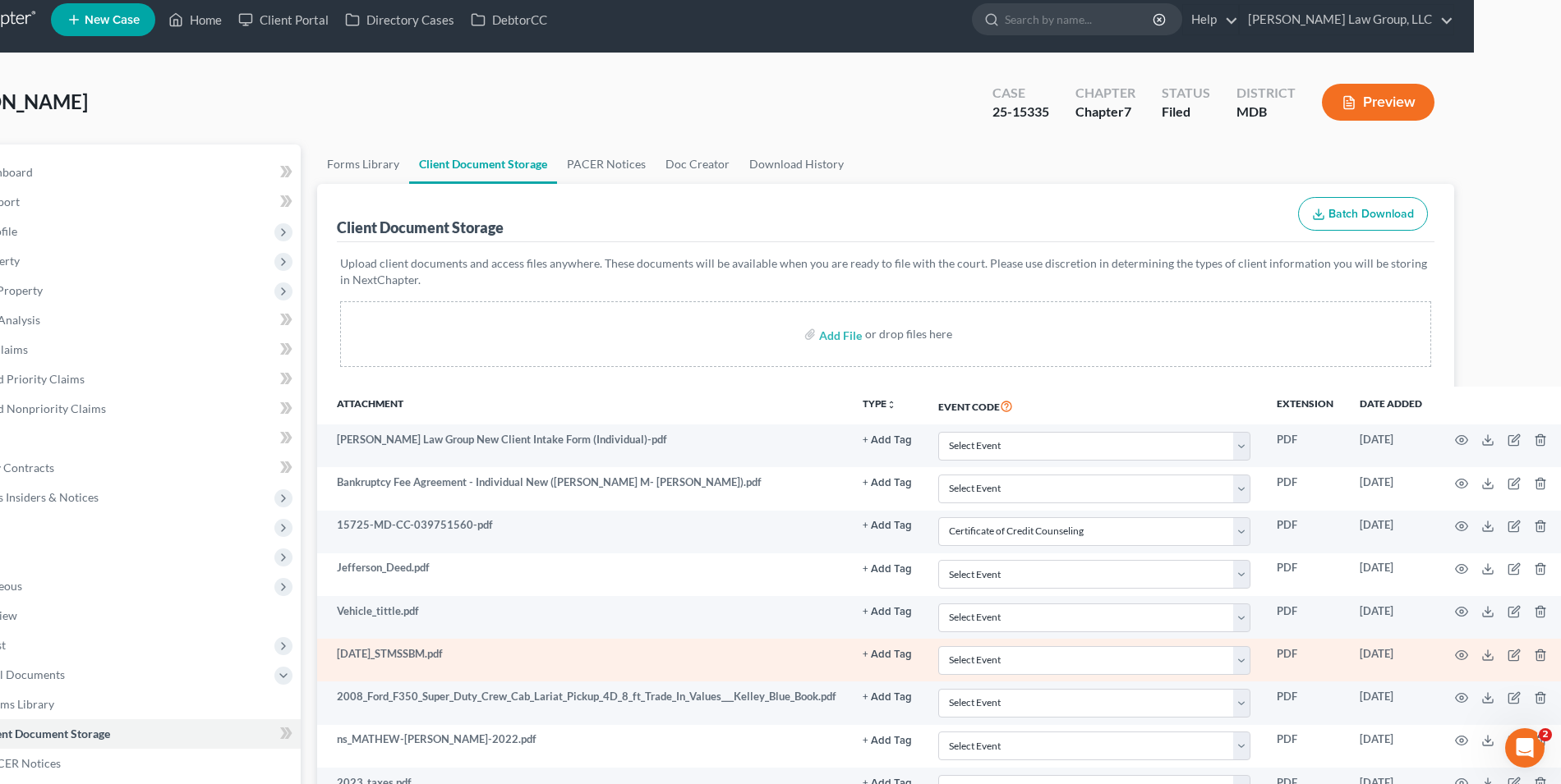
scroll to position [0, 87]
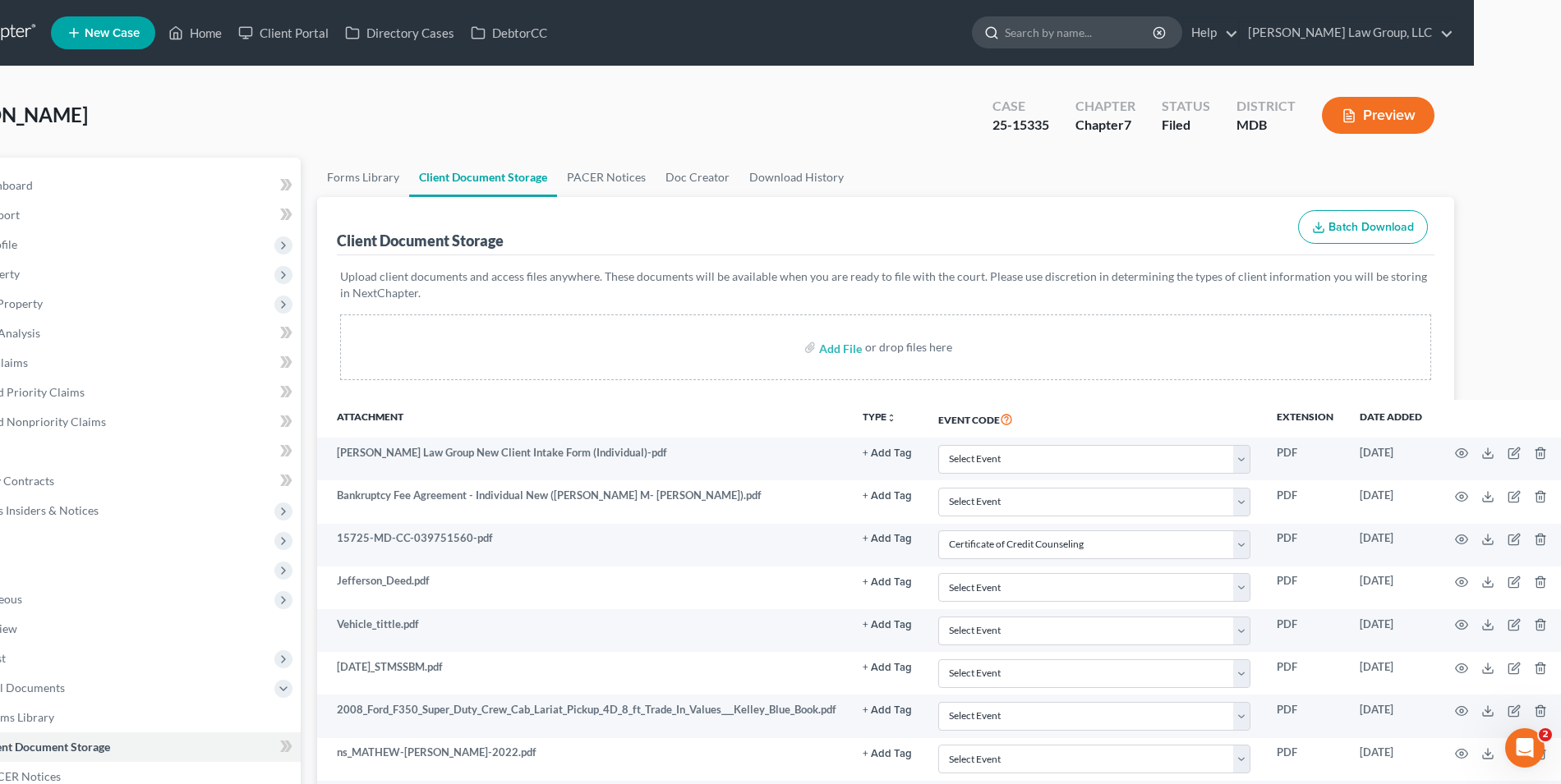
click at [1155, 26] on input "search" at bounding box center [1080, 32] width 150 height 30
type input "[PERSON_NAME]"
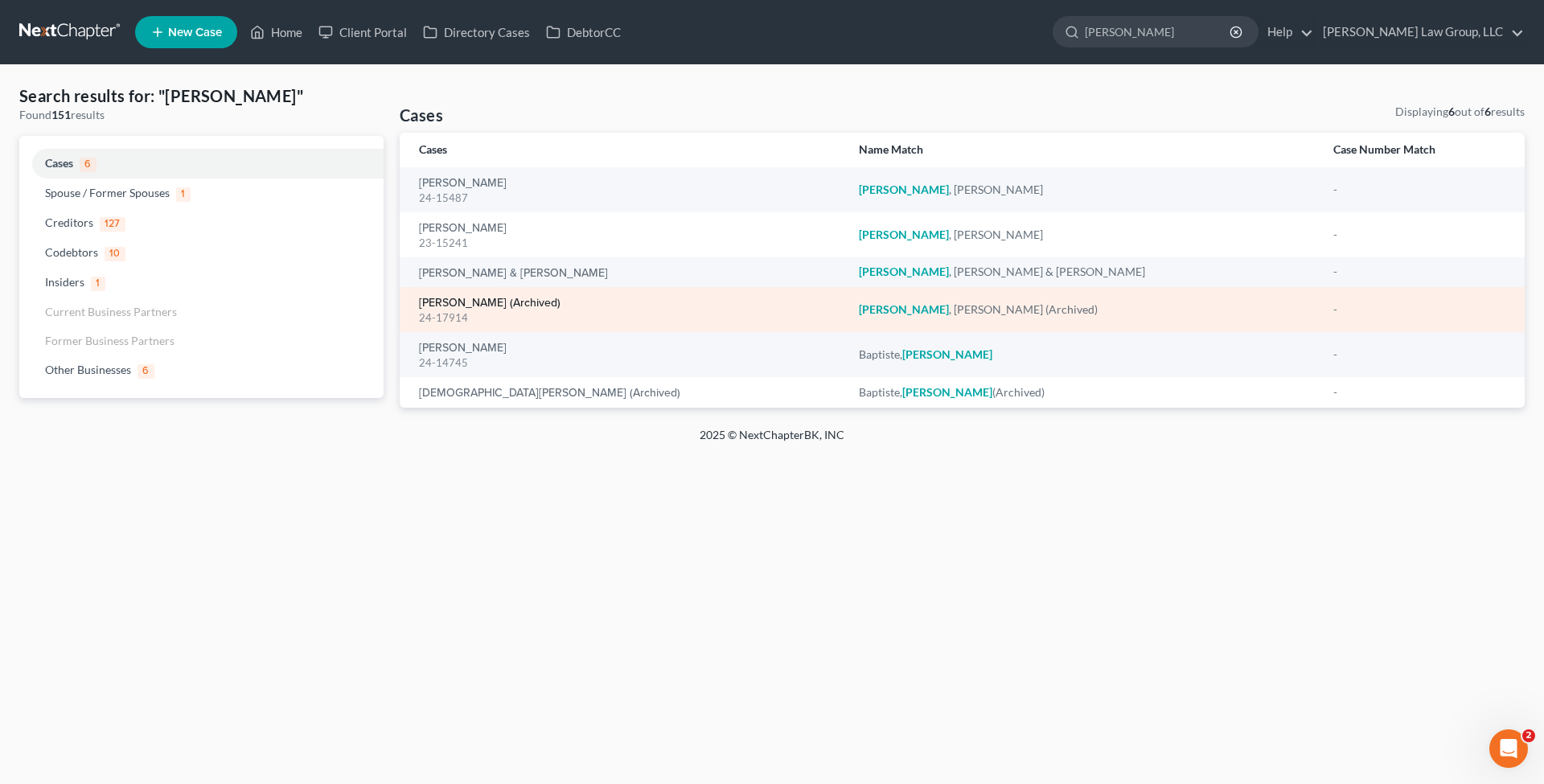
click at [505, 301] on link "[PERSON_NAME] (Archived)" at bounding box center [489, 304] width 141 height 12
